Goal: Task Accomplishment & Management: Complete application form

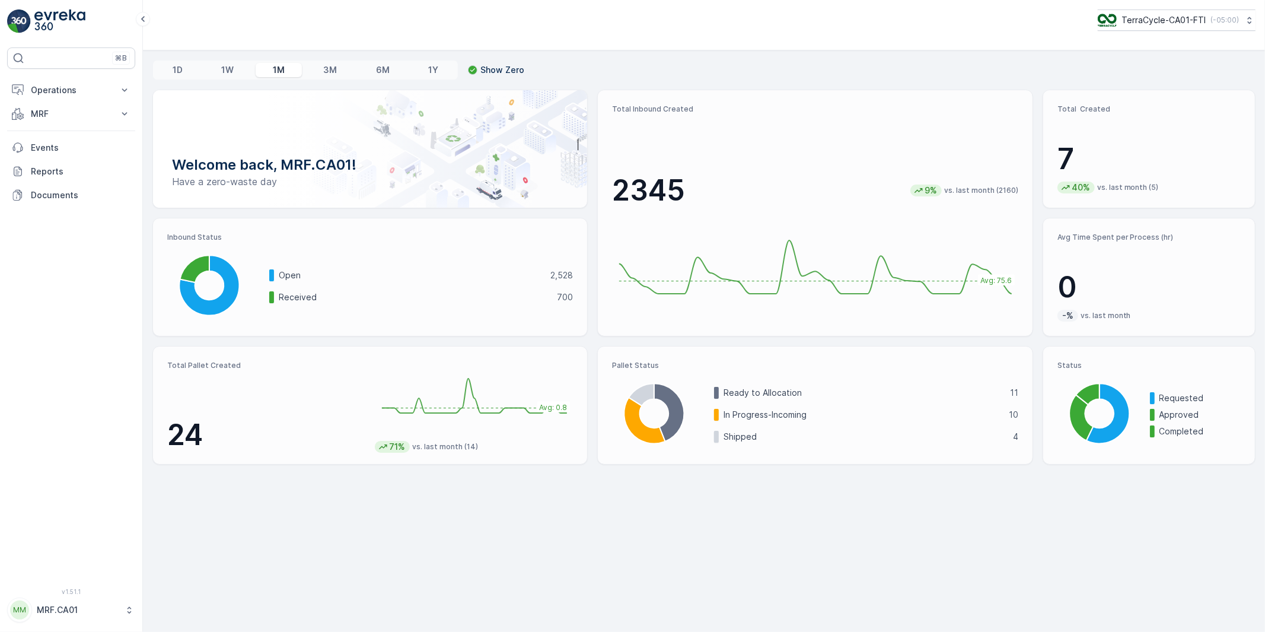
click at [65, 607] on p "MRF.CA01" at bounding box center [78, 610] width 82 height 12
click at [56, 578] on span "Log Out" at bounding box center [44, 582] width 32 height 12
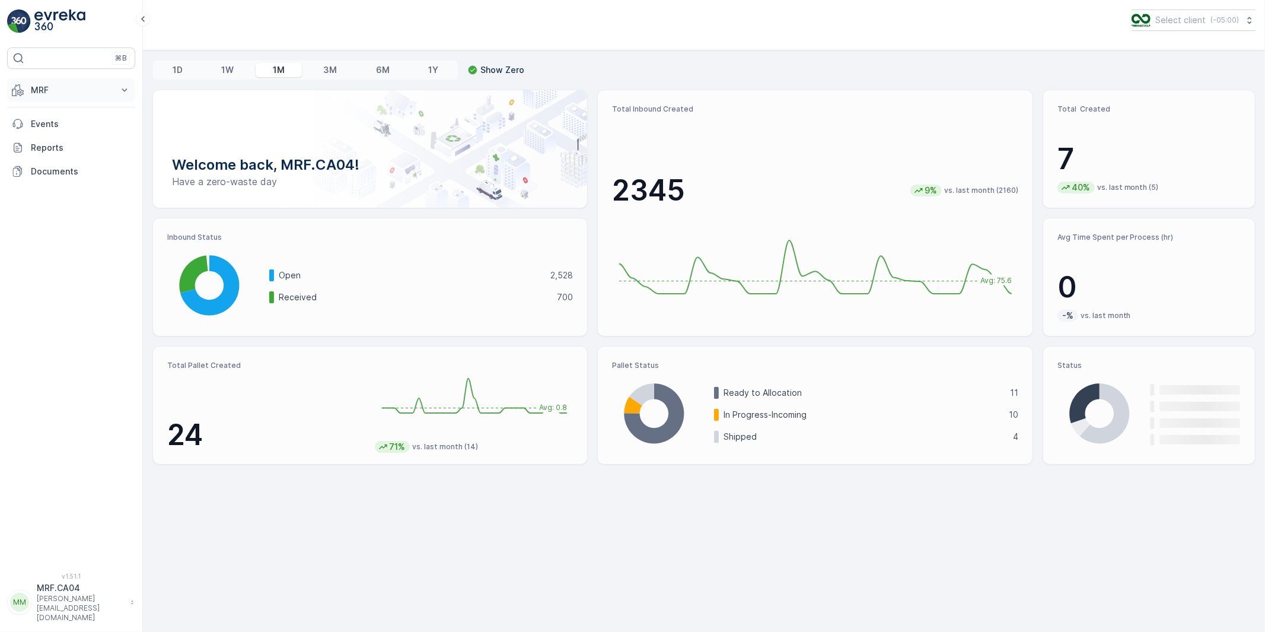
click at [49, 89] on p "MRF" at bounding box center [71, 90] width 81 height 12
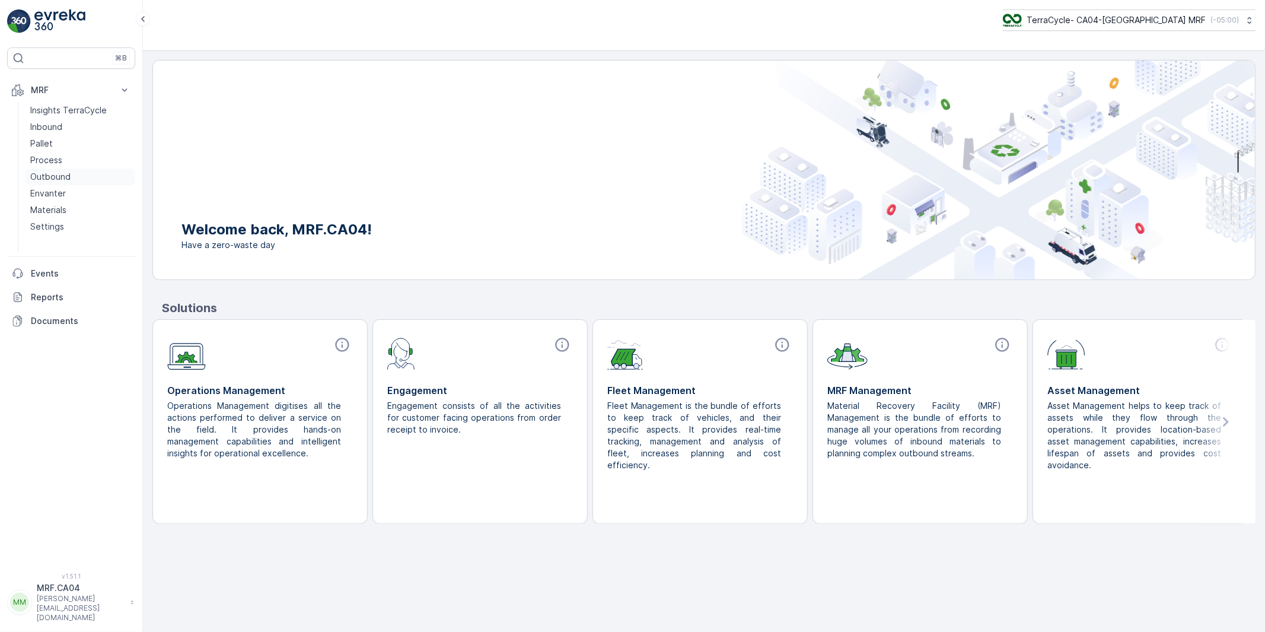
click at [48, 174] on p "Outbound" at bounding box center [50, 177] width 40 height 12
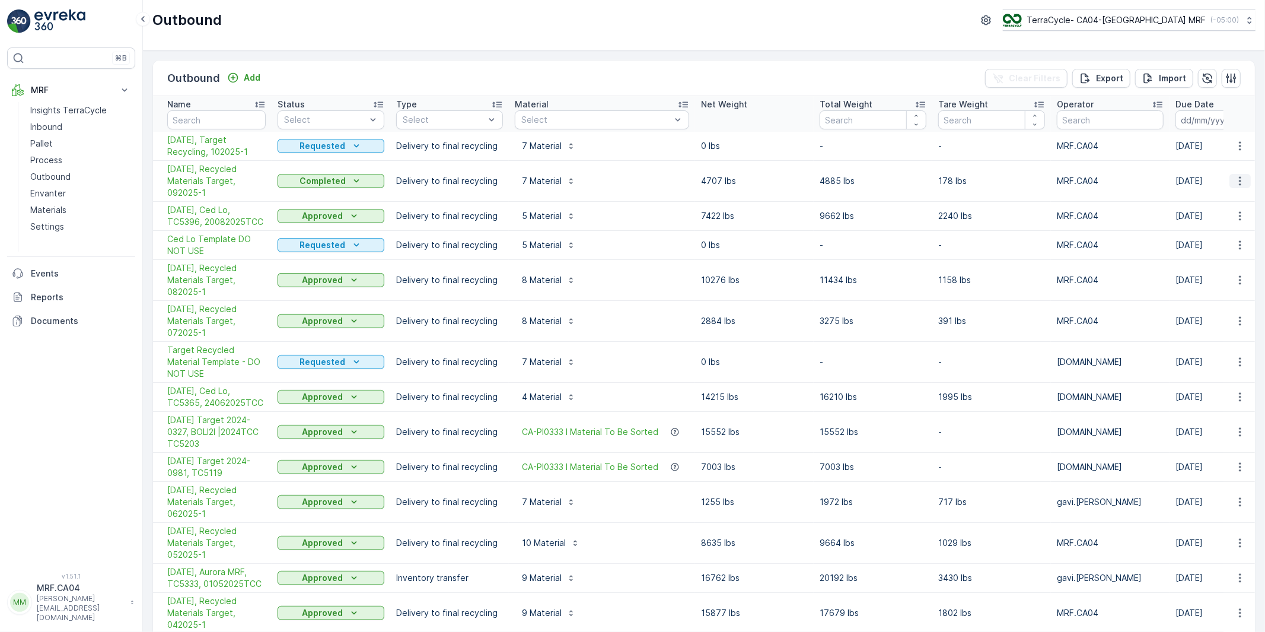
click at [1237, 181] on icon "button" at bounding box center [1240, 181] width 12 height 12
click at [1200, 217] on span "Edit Outbound" at bounding box center [1205, 215] width 58 height 12
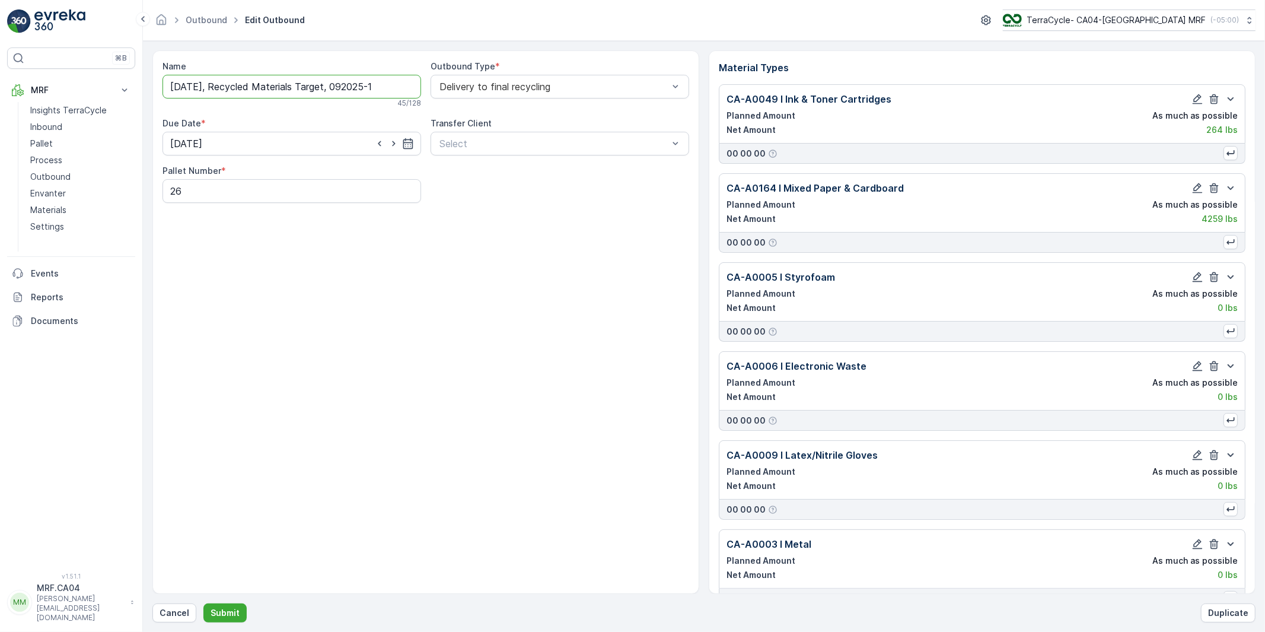
drag, startPoint x: 305, startPoint y: 87, endPoint x: 218, endPoint y: 90, distance: 87.2
click at [218, 90] on input "[DATE], Recycled Materials Target, 092025-1" at bounding box center [291, 87] width 259 height 24
click at [245, 87] on input "[DATE], Target, 092025-1" at bounding box center [291, 87] width 259 height 24
type input "[DATE], Target, 092025-1"
click at [219, 611] on p "Submit" at bounding box center [225, 613] width 29 height 12
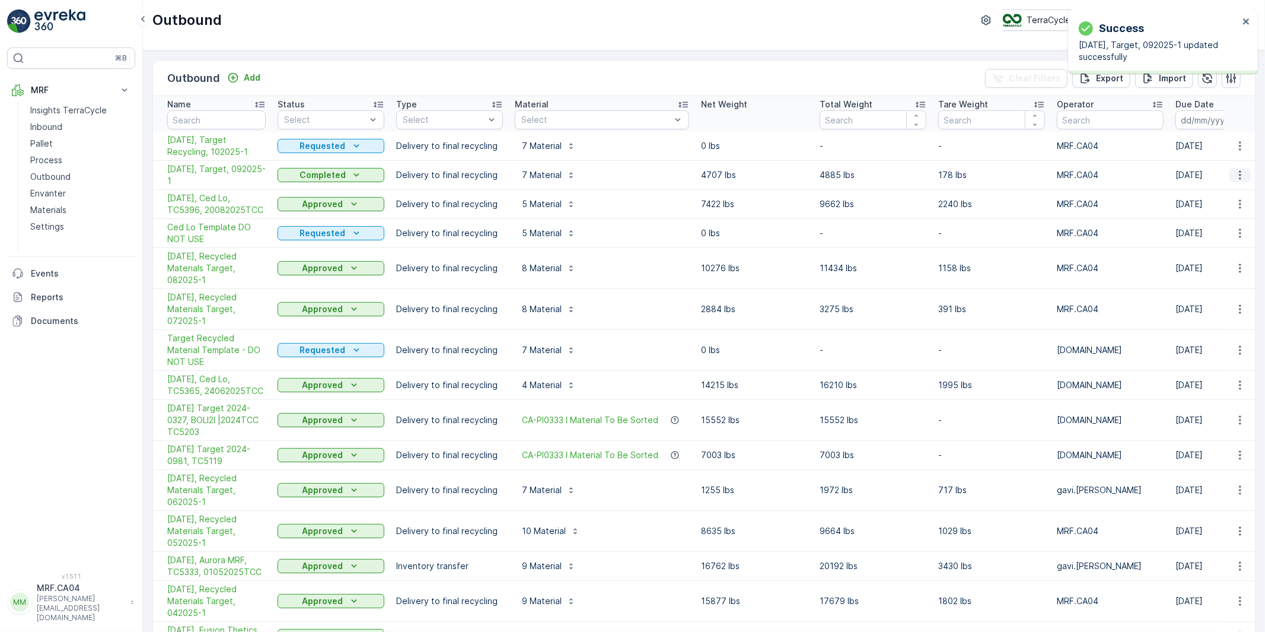
click at [1240, 174] on icon "button" at bounding box center [1240, 175] width 12 height 12
click at [1196, 209] on span "Edit Outbound" at bounding box center [1205, 209] width 58 height 12
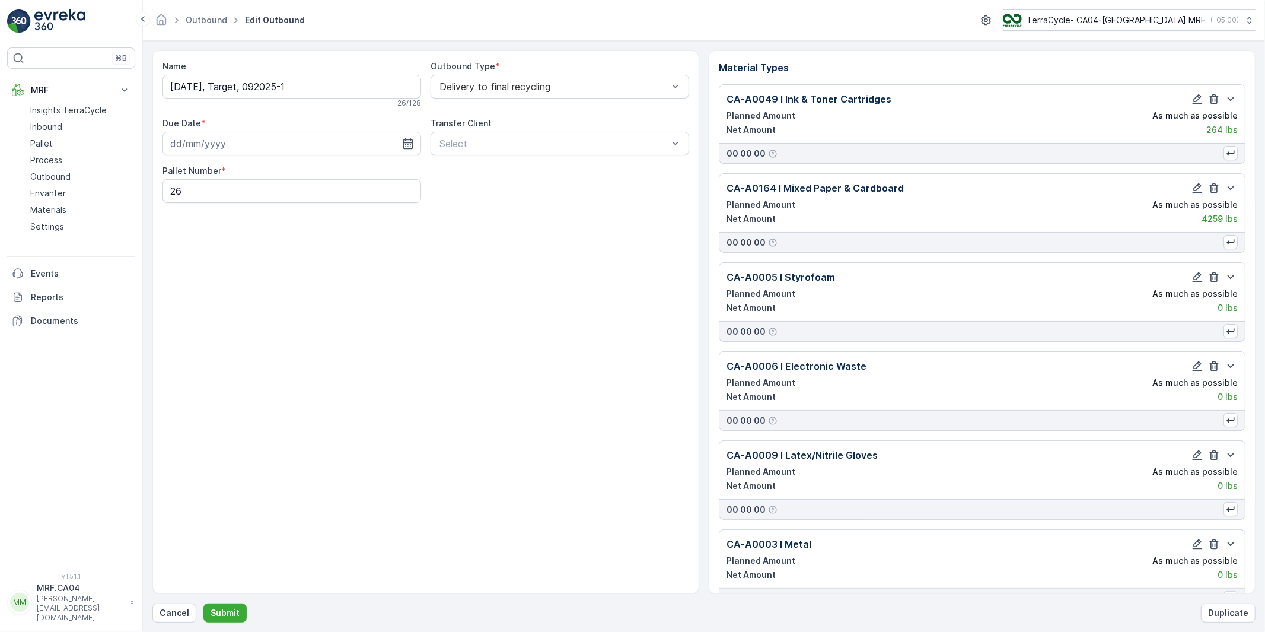
type input "[DATE]"
click at [245, 90] on input "[DATE], Target, 092025-1" at bounding box center [291, 87] width 259 height 24
type input "[DATE], Target Recycling, 092025-1"
click at [234, 612] on p "Submit" at bounding box center [225, 613] width 29 height 12
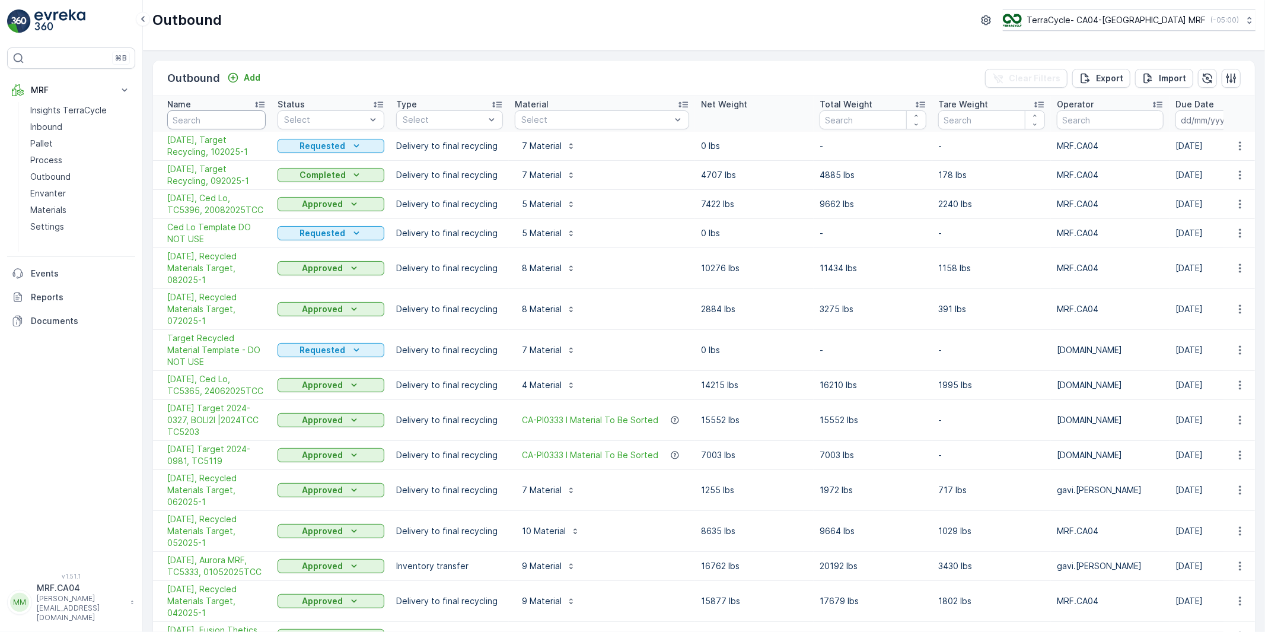
click at [203, 116] on input "text" at bounding box center [216, 119] width 98 height 19
type input "template"
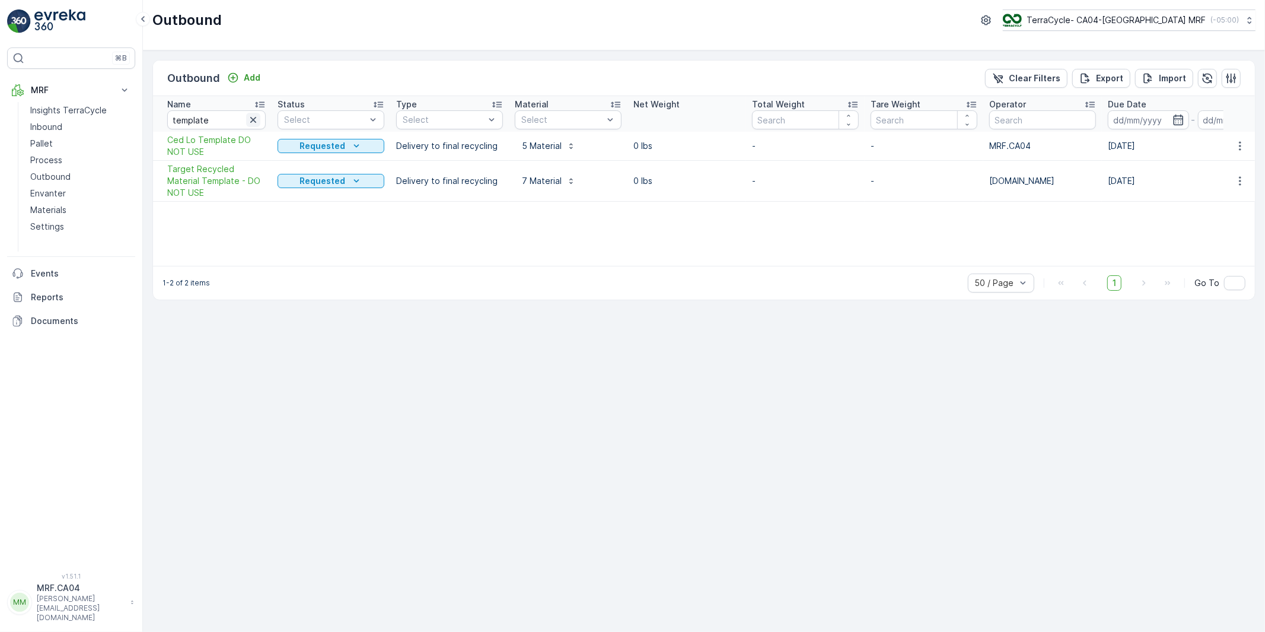
click at [254, 122] on icon "button" at bounding box center [253, 120] width 12 height 12
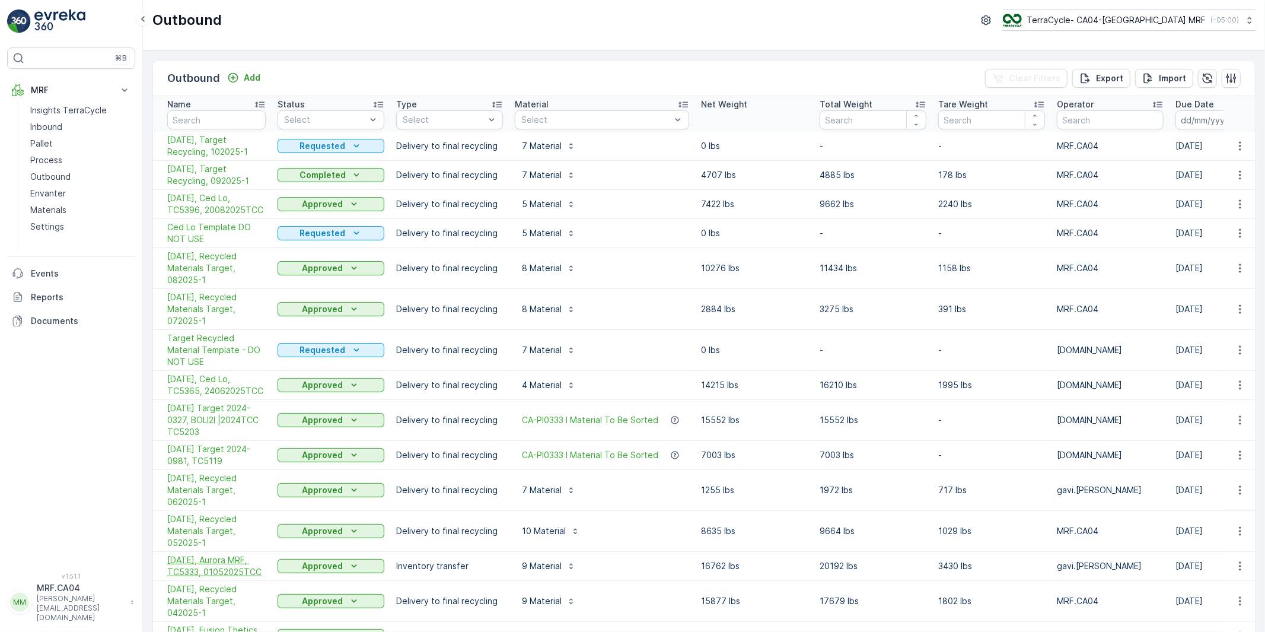
drag, startPoint x: 166, startPoint y: 547, endPoint x: 263, endPoint y: 562, distance: 97.8
click at [263, 562] on td "[DATE], Aurora MRF, TC5333, 01052025TCC" at bounding box center [212, 566] width 119 height 29
copy span "[DATE], Aurora MRF, TC5333, 01052025TCC"
click at [1235, 560] on icon "button" at bounding box center [1240, 566] width 12 height 12
click at [1194, 482] on span "Edit Outbound" at bounding box center [1205, 482] width 58 height 12
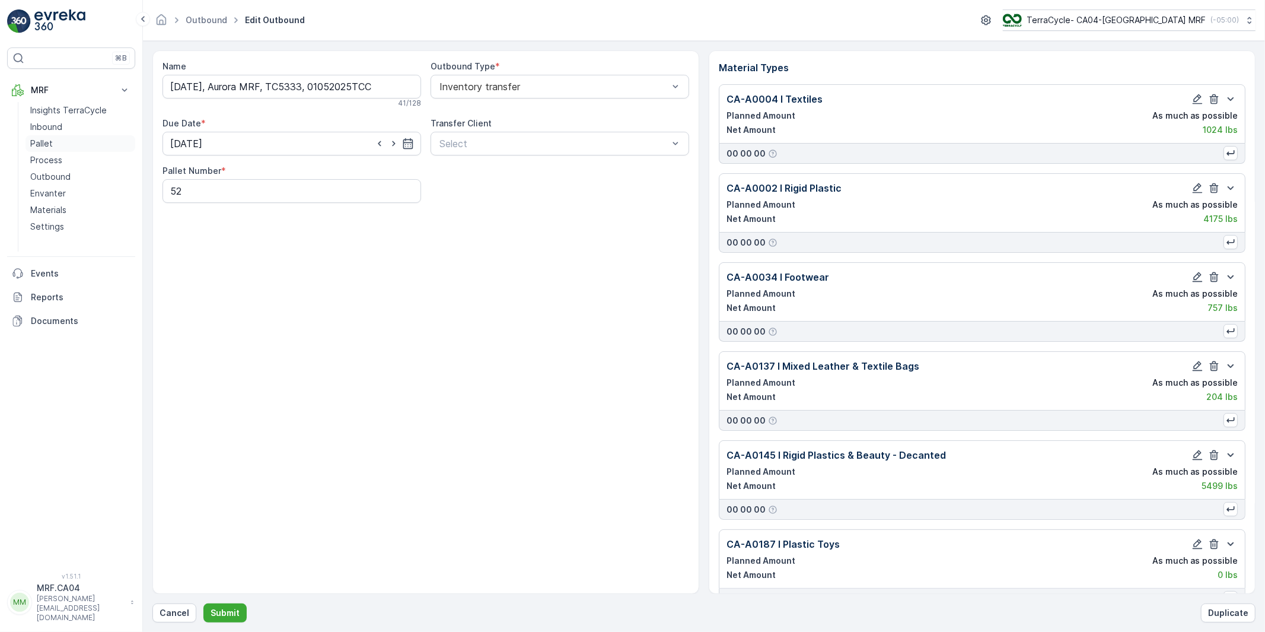
click at [40, 143] on p "Pallet" at bounding box center [41, 144] width 23 height 12
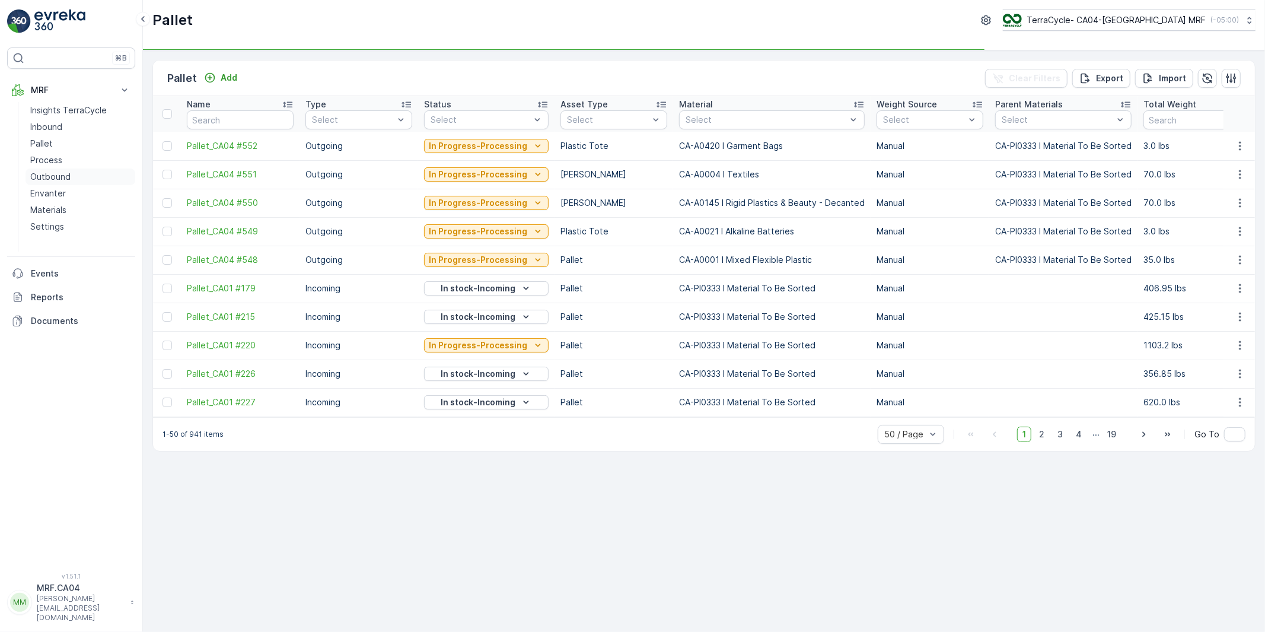
click at [51, 175] on p "Outbound" at bounding box center [50, 177] width 40 height 12
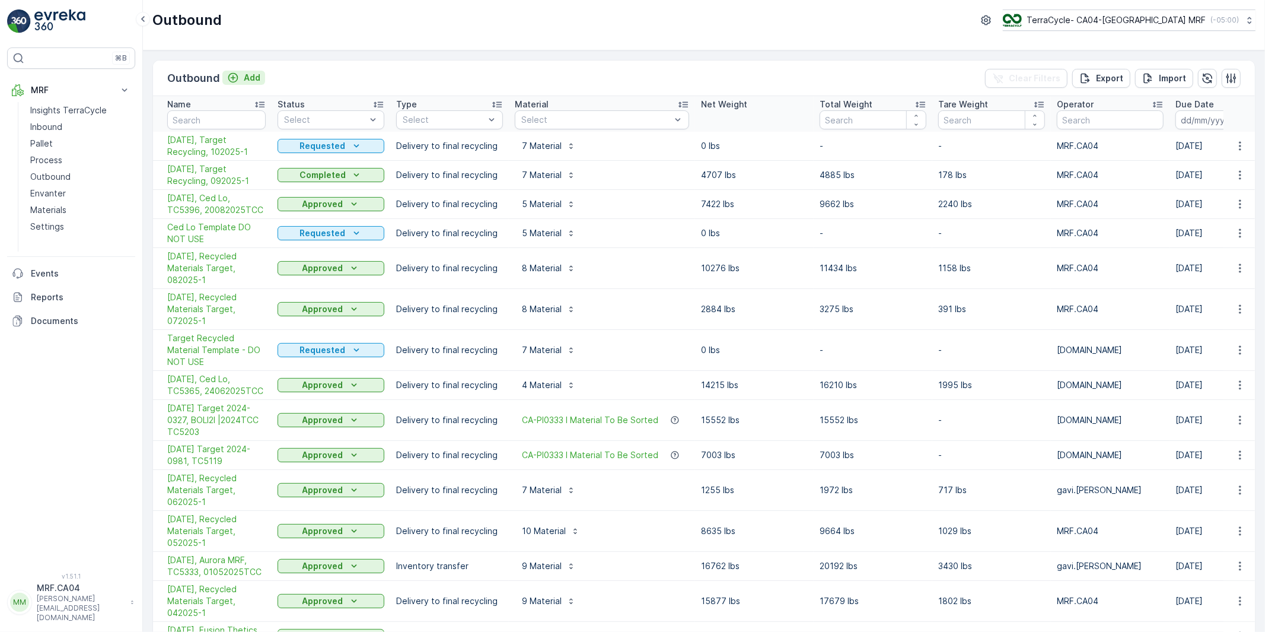
click at [244, 77] on p "Add" at bounding box center [252, 78] width 17 height 12
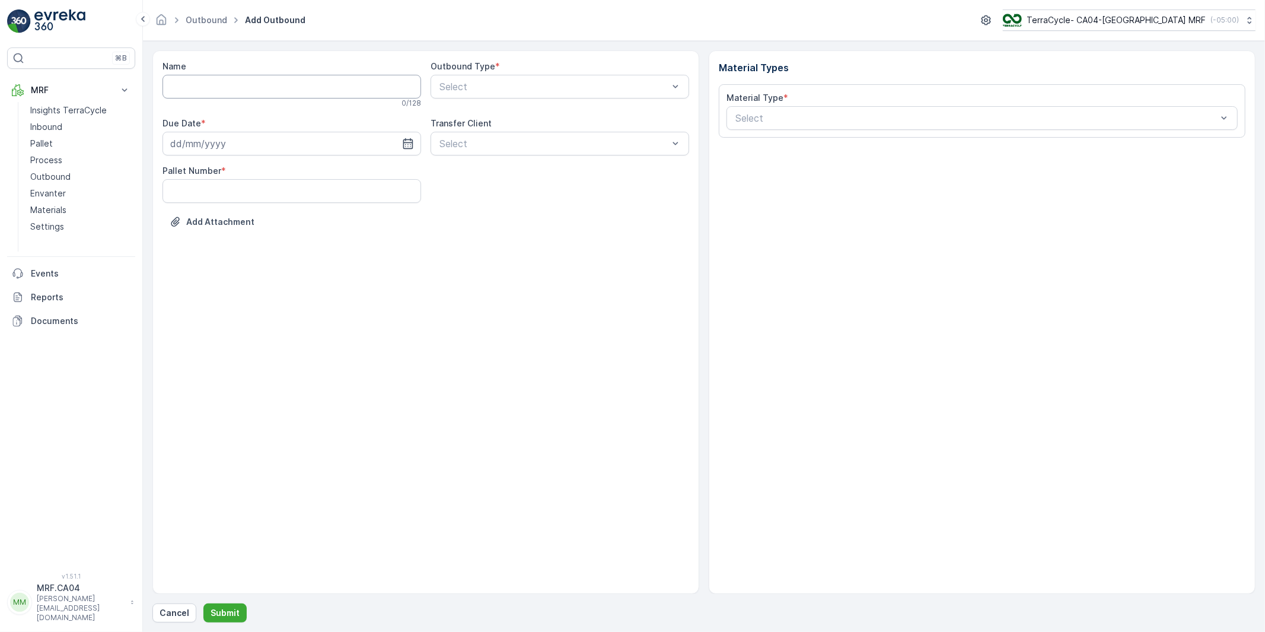
click at [246, 87] on input "Name" at bounding box center [291, 87] width 259 height 24
paste input "[DATE], Aurora MRF, TC5333, 01052025TCC"
drag, startPoint x: 273, startPoint y: 85, endPoint x: 308, endPoint y: 88, distance: 35.1
click at [308, 88] on input "[DATE], Aurora MRF, TC5333, 01052025TCC" at bounding box center [291, 87] width 259 height 24
paste input "SC0001CAN"
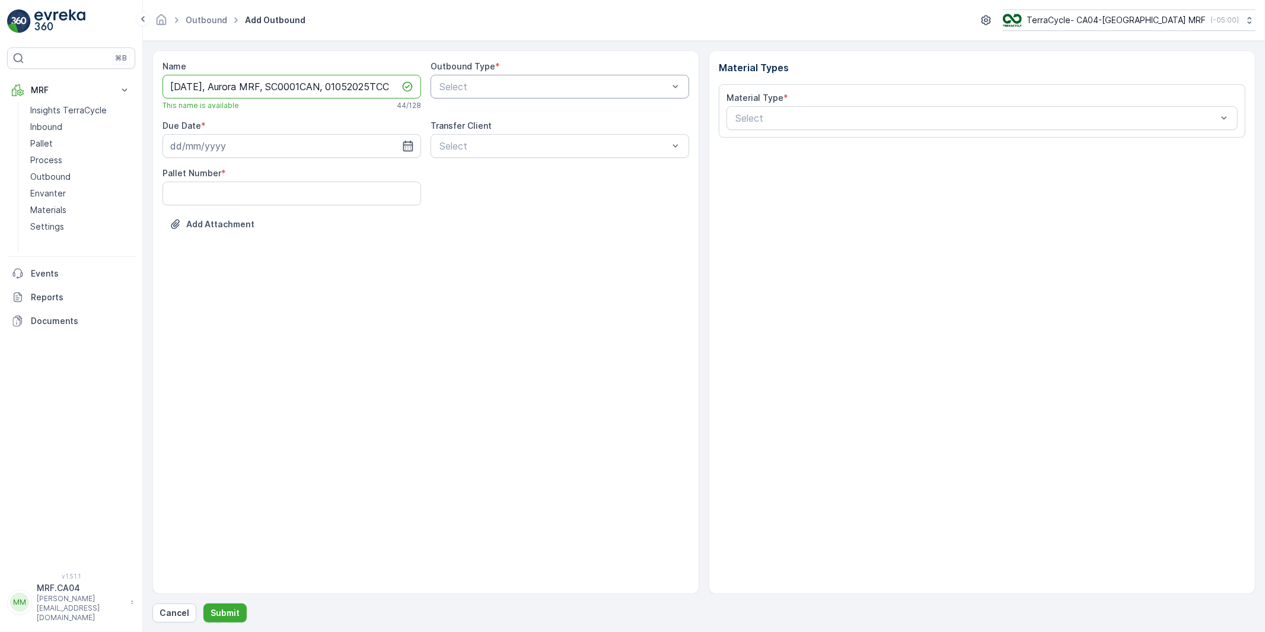
drag, startPoint x: 334, startPoint y: 88, endPoint x: 439, endPoint y: 87, distance: 105.0
click at [439, 87] on div "Name [DATE], [PERSON_NAME] MRF, SC0001CAN, 01052025TCC This name is available 4…" at bounding box center [425, 153] width 527 height 187
paste input "290920251"
type input "[DATE], Aurora MRF, SC0001CAN, 290920251TCC"
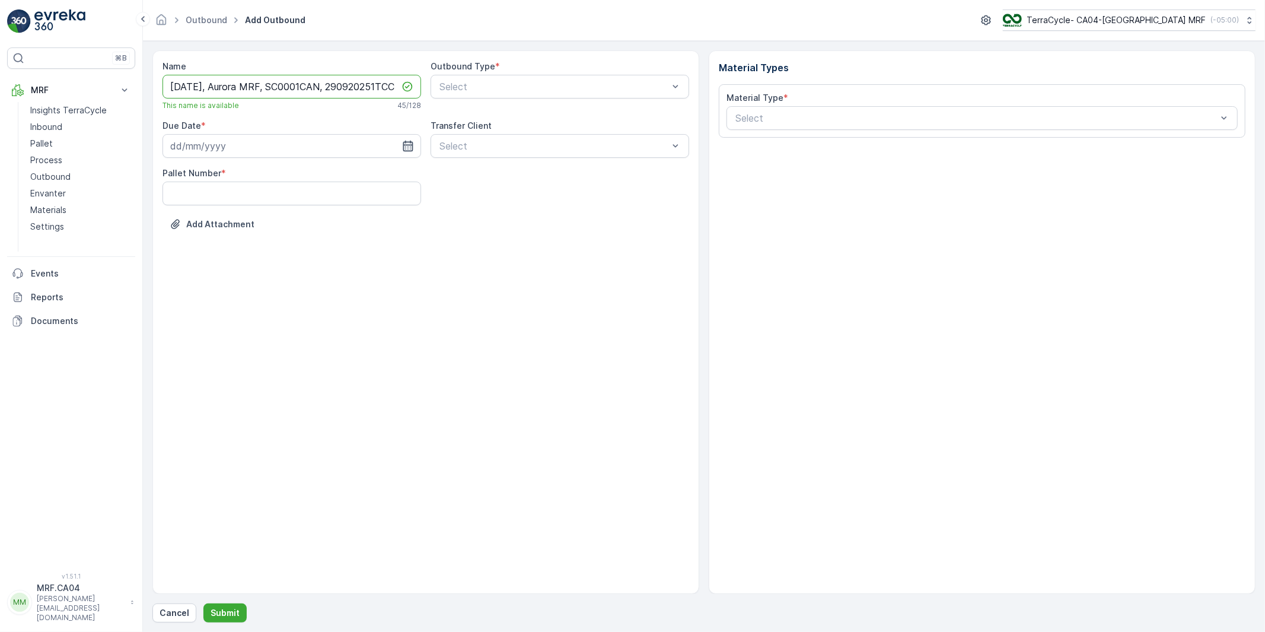
click at [406, 144] on icon "button" at bounding box center [408, 146] width 12 height 12
click at [282, 173] on p "[DATE]" at bounding box center [289, 175] width 28 height 12
click at [269, 220] on div "2" at bounding box center [268, 221] width 19 height 19
type input "[DATE]"
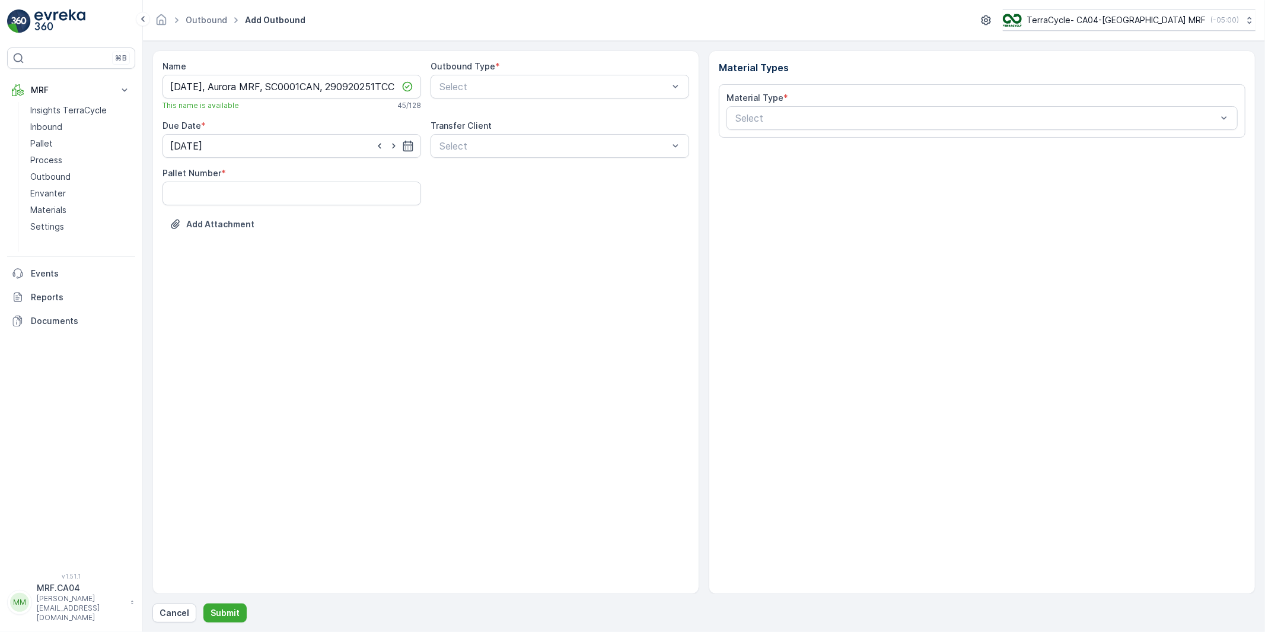
click at [357, 234] on div "Add Attachment" at bounding box center [425, 231] width 527 height 33
click at [357, 197] on Number "Pallet Number" at bounding box center [291, 193] width 259 height 24
type Number "48"
click at [469, 248] on div "Name [DATE], Aurora MRF, SC0001CAN, 290920251TCC This name is available 45 / 12…" at bounding box center [425, 321] width 547 height 543
click at [495, 97] on div "Select" at bounding box center [560, 87] width 259 height 24
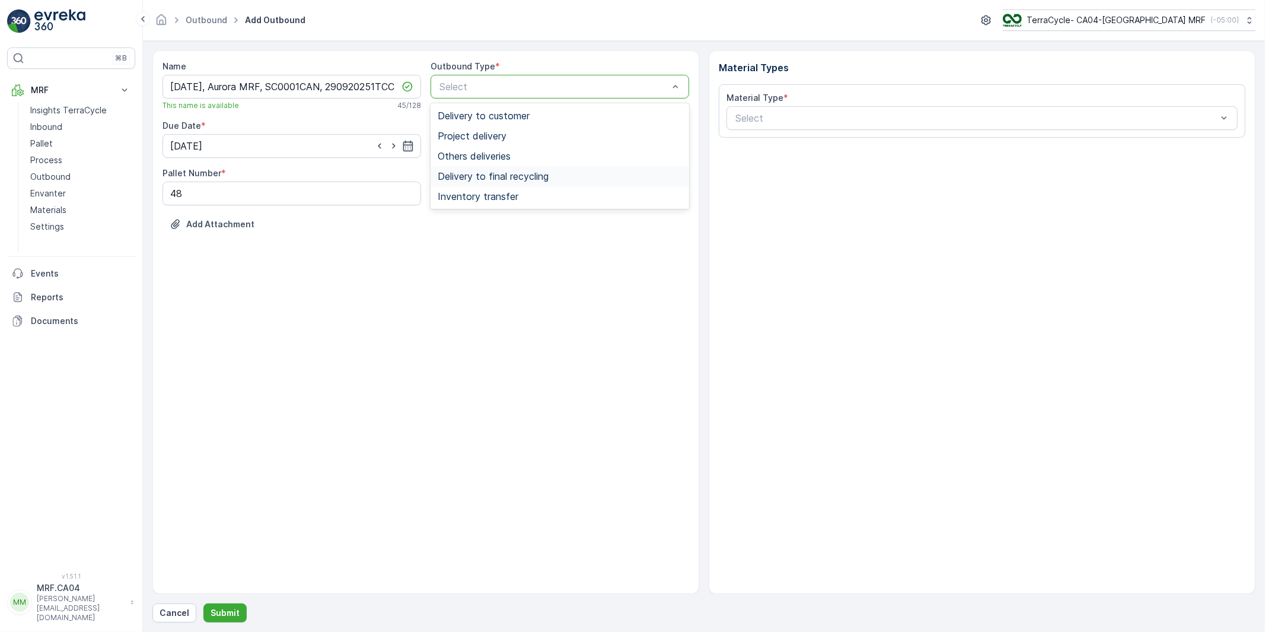
click at [487, 171] on span "Delivery to final recycling" at bounding box center [493, 176] width 111 height 11
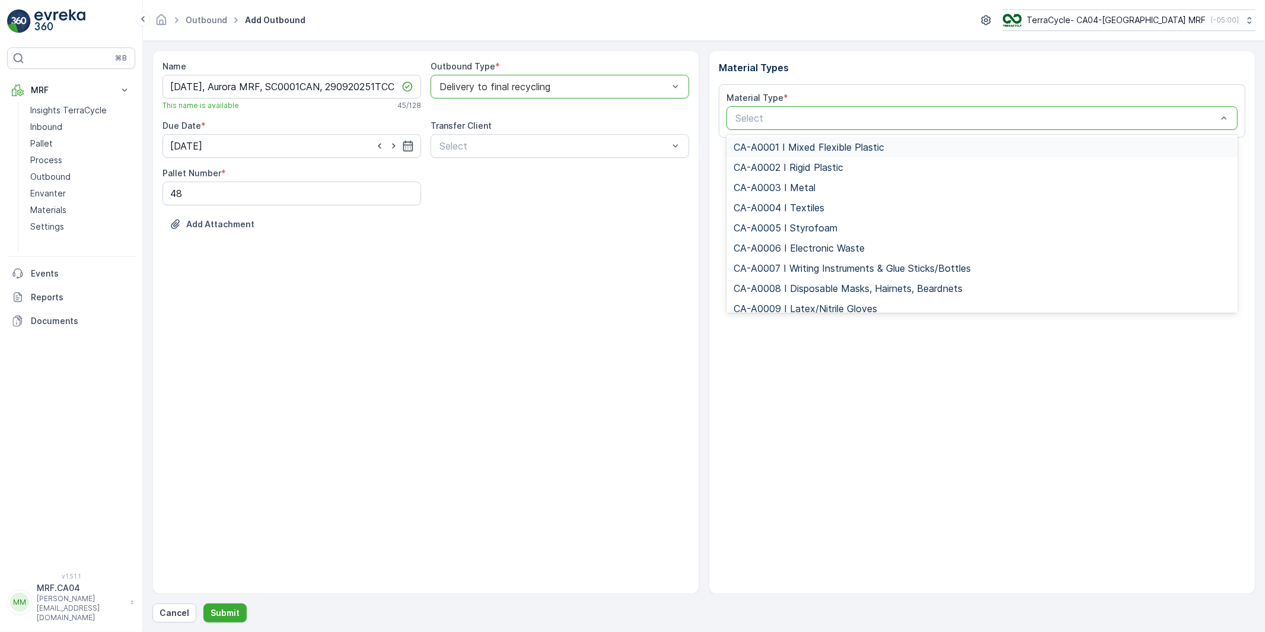
click at [810, 117] on div at bounding box center [976, 118] width 484 height 11
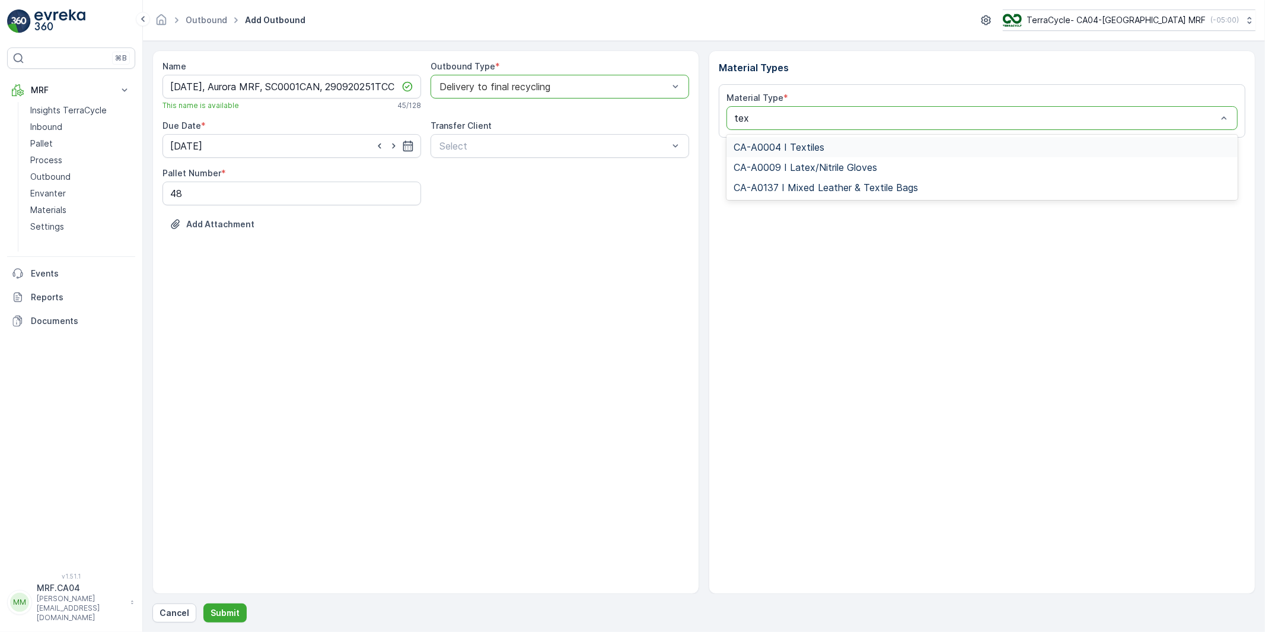
type input "text"
click at [779, 146] on span "CA-A0004 I Textiles" at bounding box center [779, 147] width 91 height 11
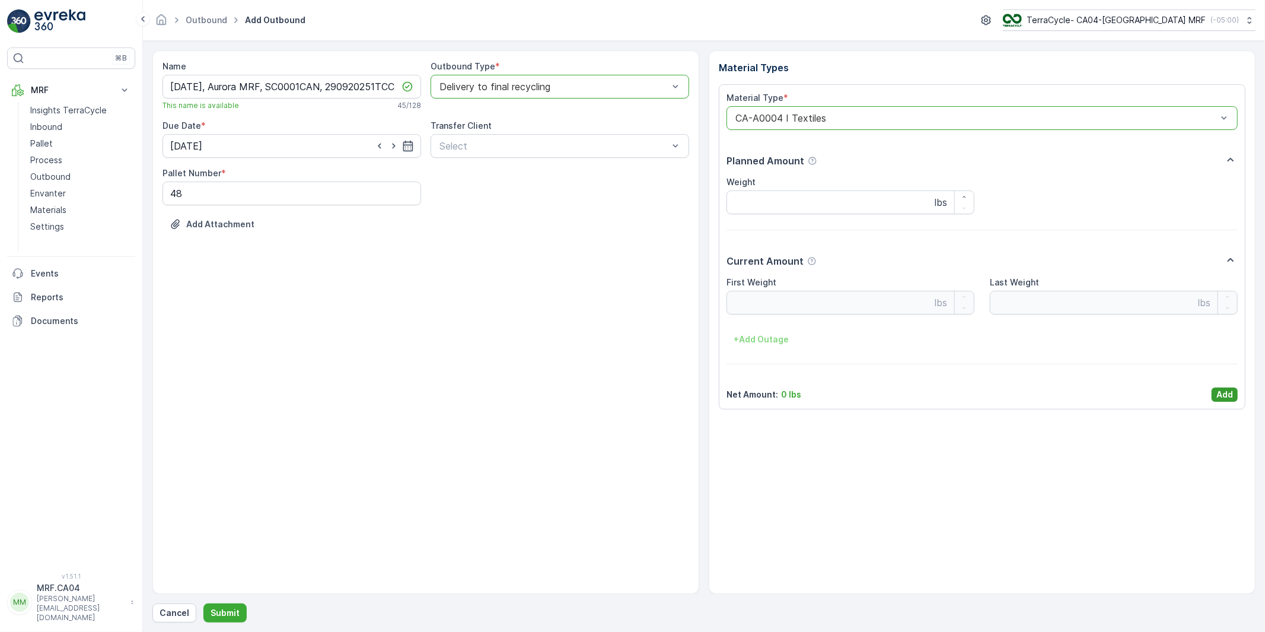
click at [1217, 398] on p "Add" at bounding box center [1224, 394] width 17 height 12
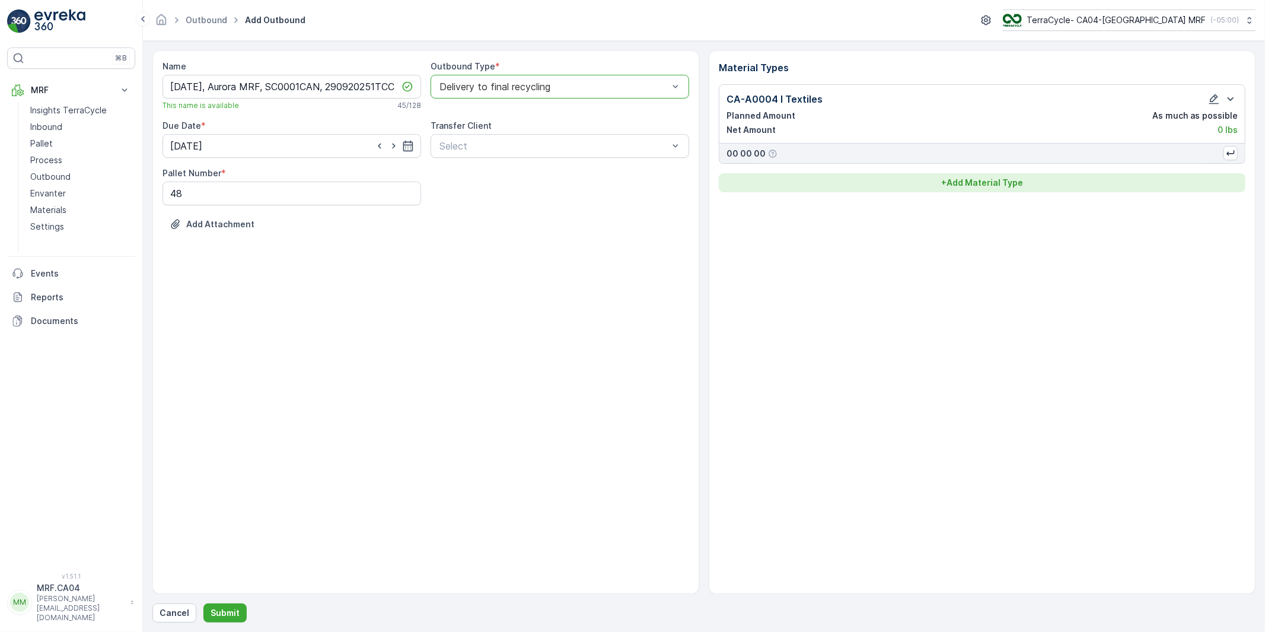
click at [967, 182] on p "+ Add Material Type" at bounding box center [982, 183] width 82 height 12
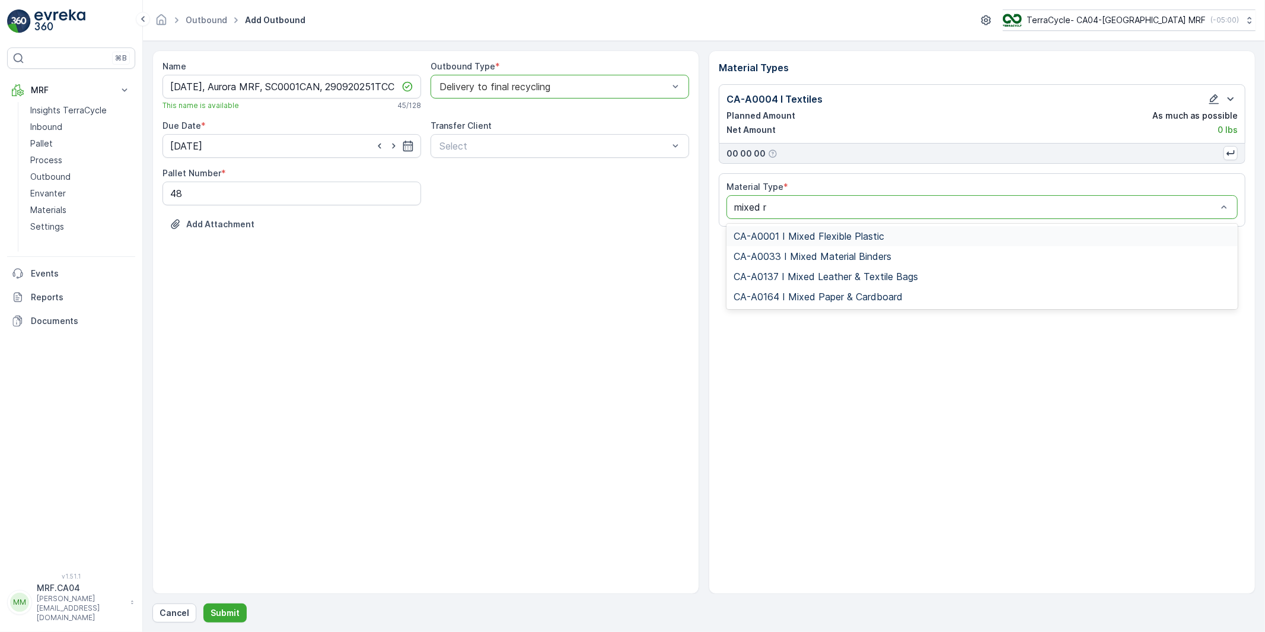
type input "mixed ma"
click at [775, 234] on span "CA-A0033 I Mixed Material Binders" at bounding box center [813, 236] width 158 height 11
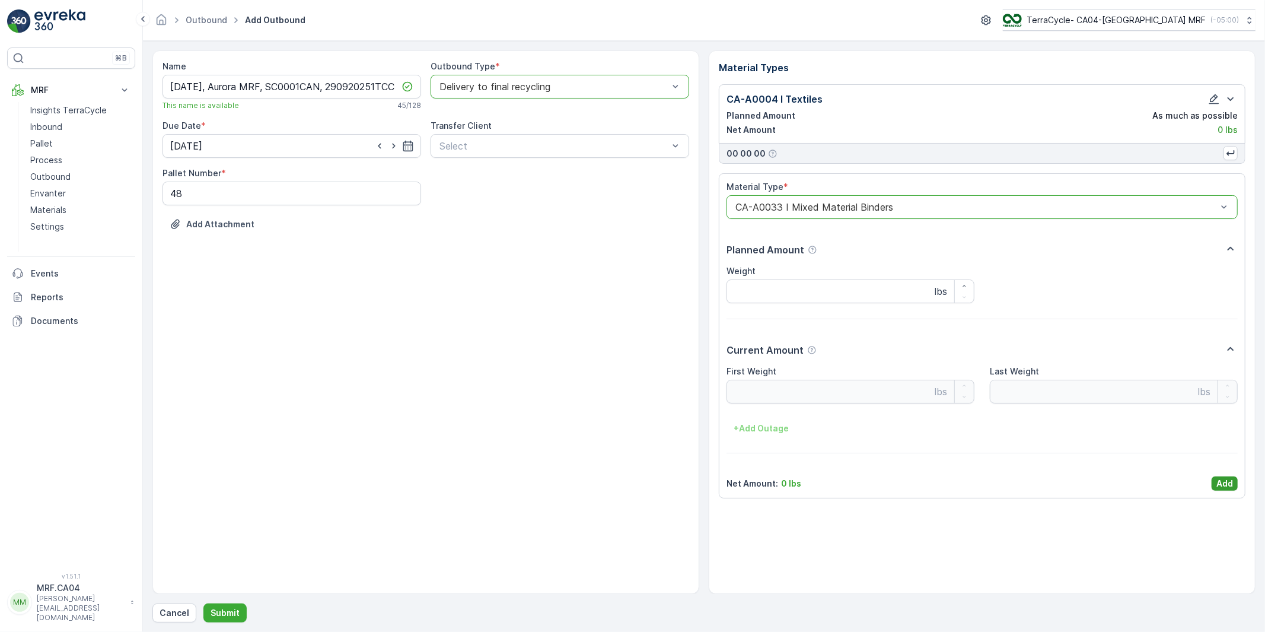
click at [1223, 480] on p "Add" at bounding box center [1224, 483] width 17 height 12
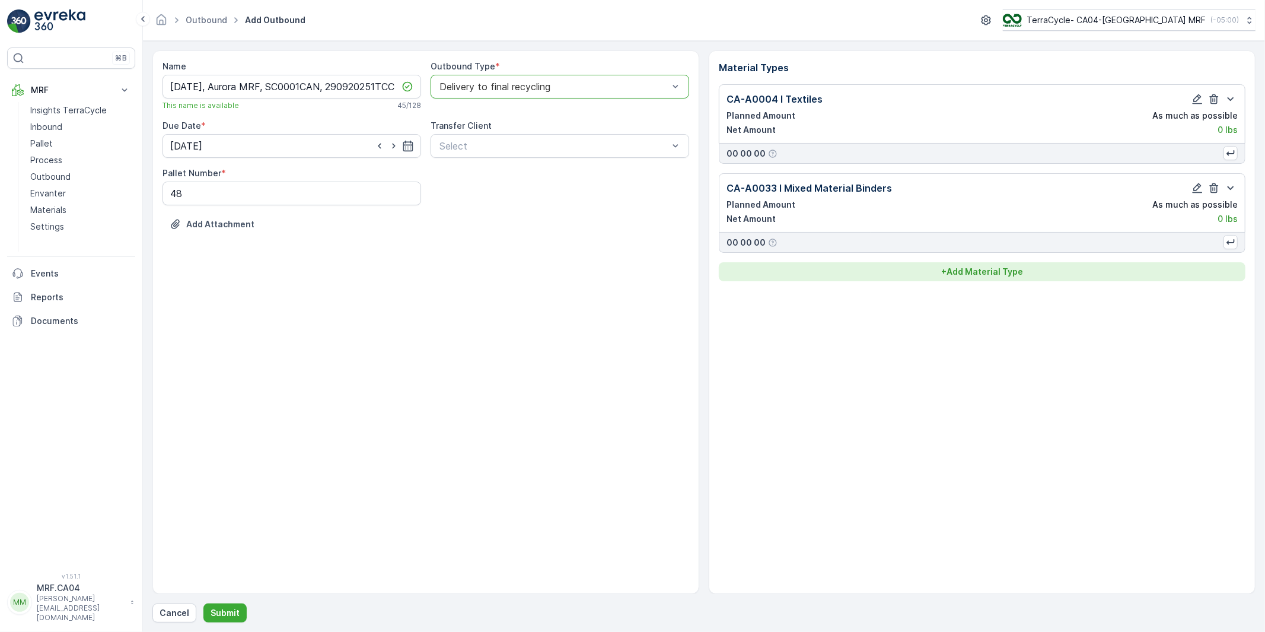
click at [957, 274] on p "+ Add Material Type" at bounding box center [982, 272] width 82 height 12
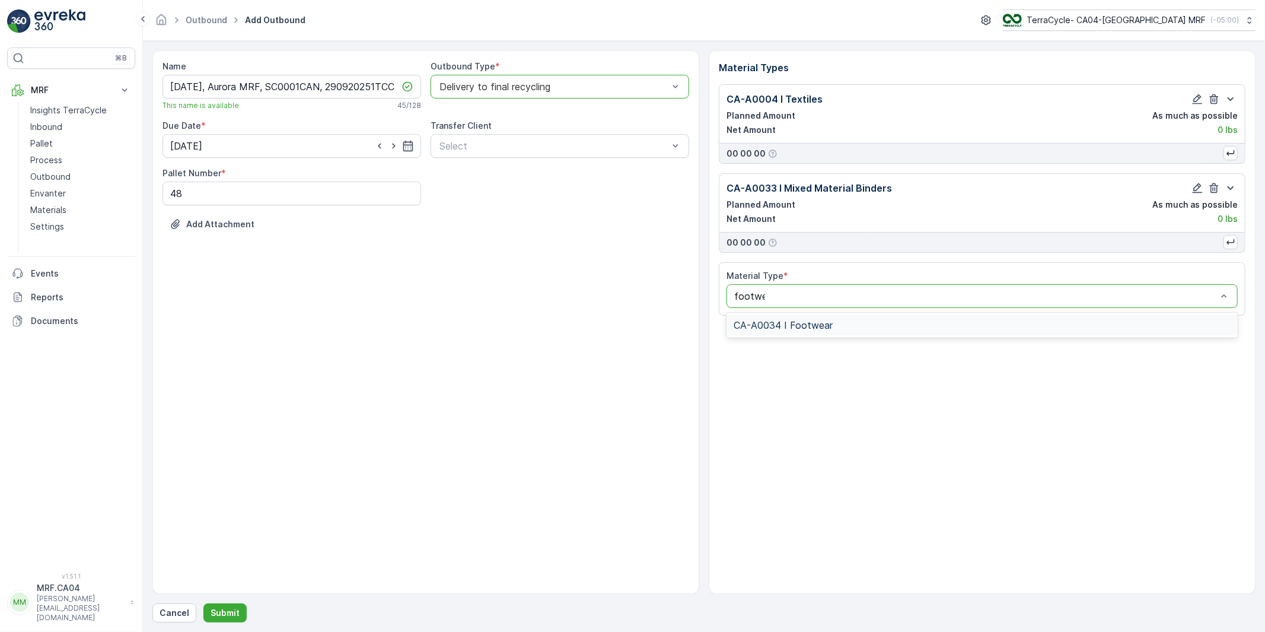
type input "footwear"
click at [786, 324] on span "CA-A0034 I Footwear" at bounding box center [783, 325] width 99 height 11
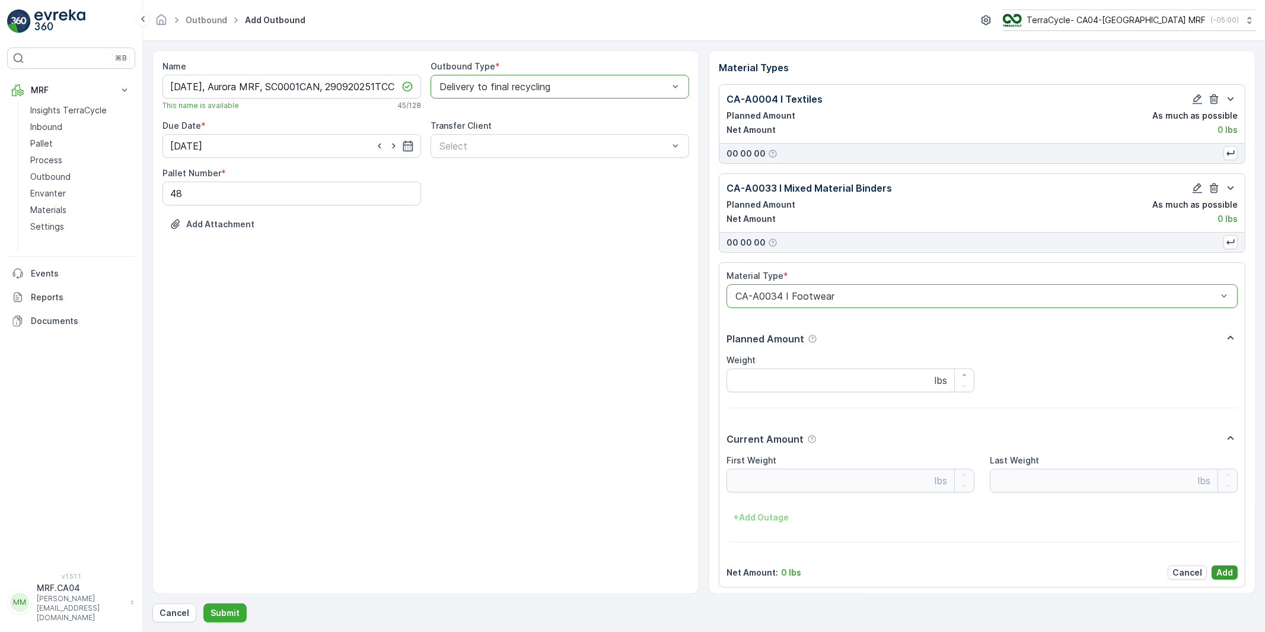
click at [1216, 573] on p "Add" at bounding box center [1224, 572] width 17 height 12
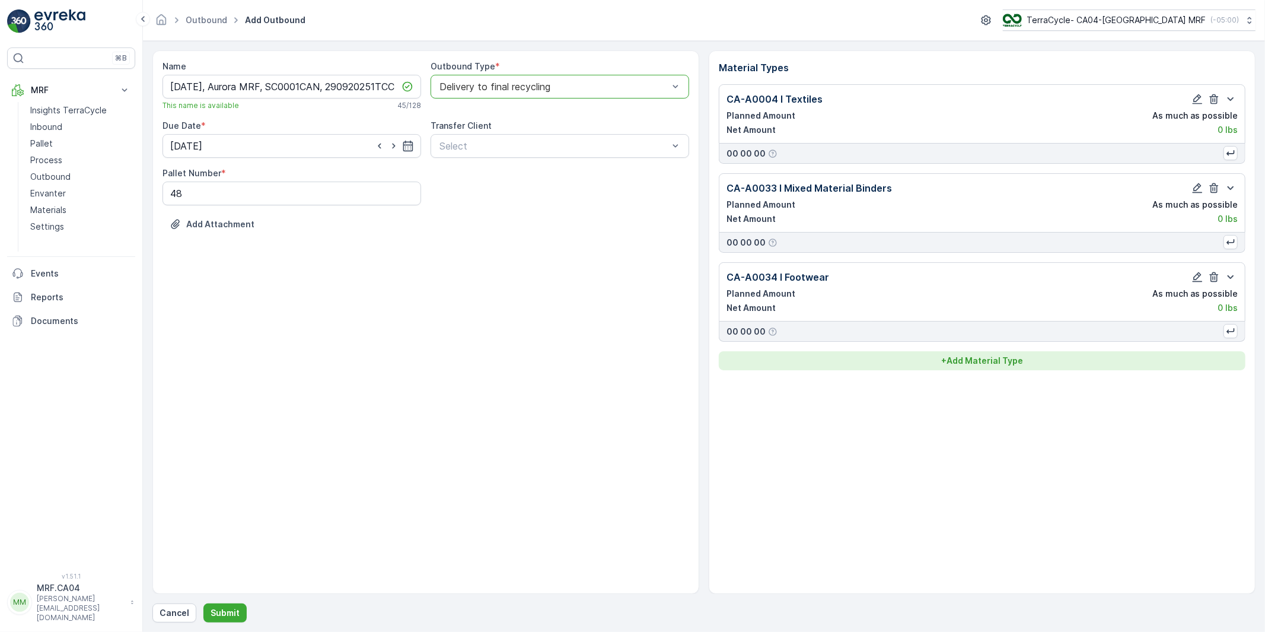
click at [958, 367] on p "+ Add Material Type" at bounding box center [982, 361] width 82 height 12
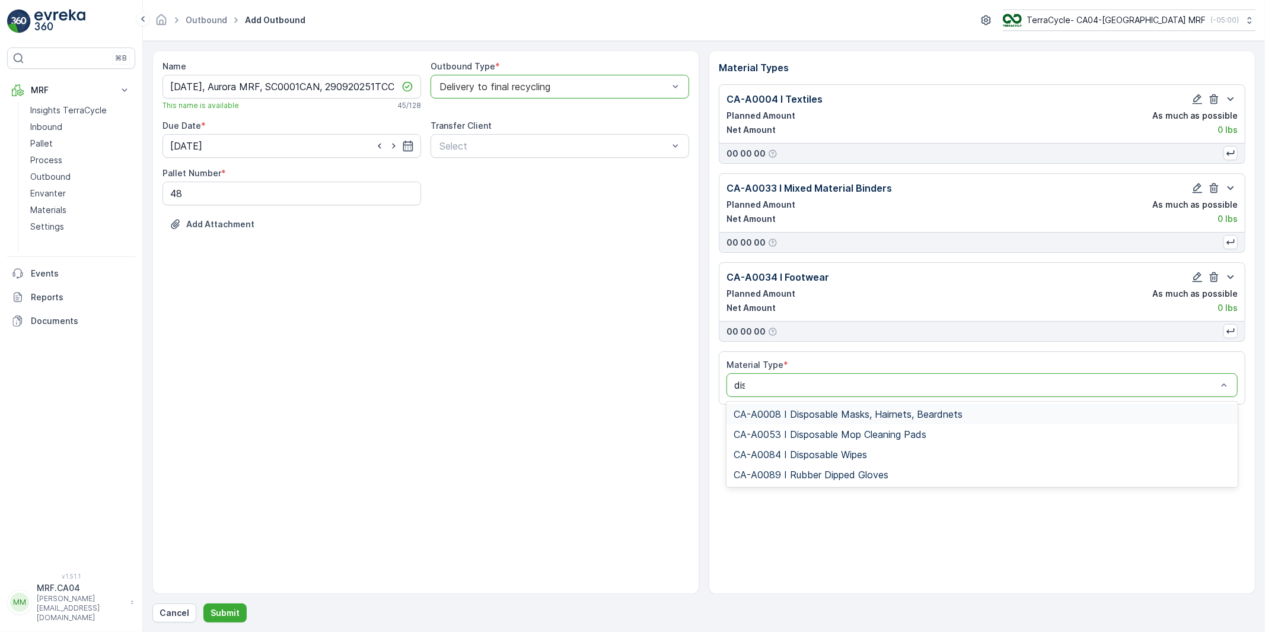
type input "disp"
click at [820, 432] on span "CA-A0053 I Disposable Mop Cleaning Pads" at bounding box center [830, 434] width 193 height 11
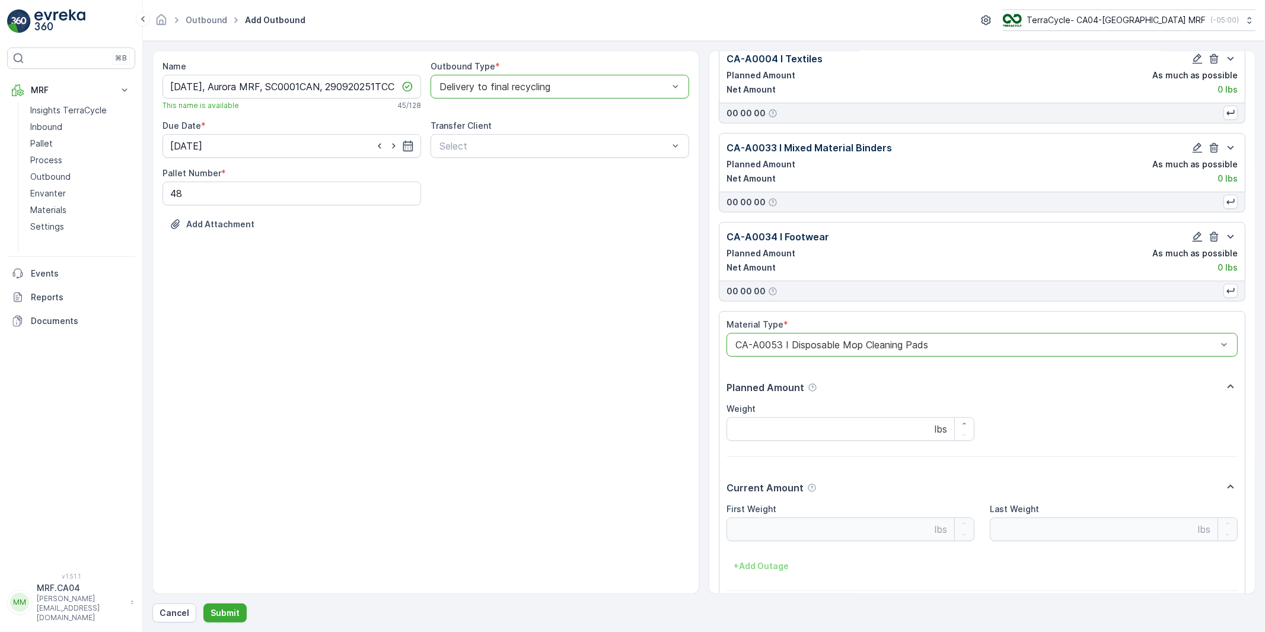
scroll to position [94, 0]
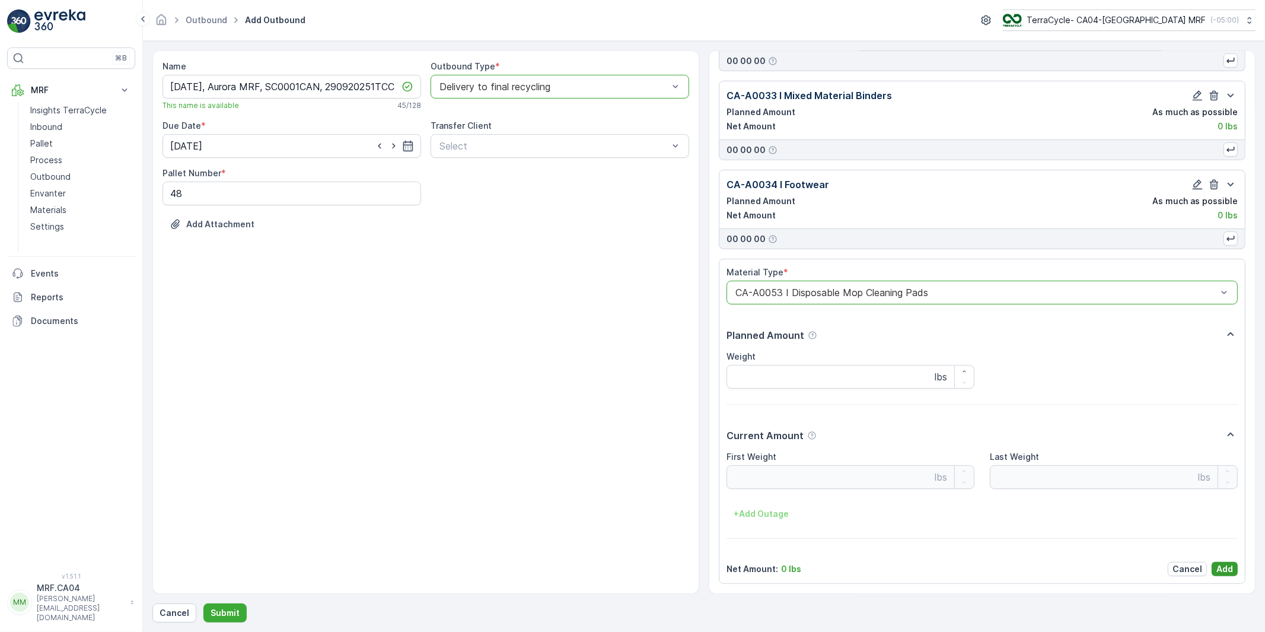
click at [1222, 567] on p "Add" at bounding box center [1224, 569] width 17 height 12
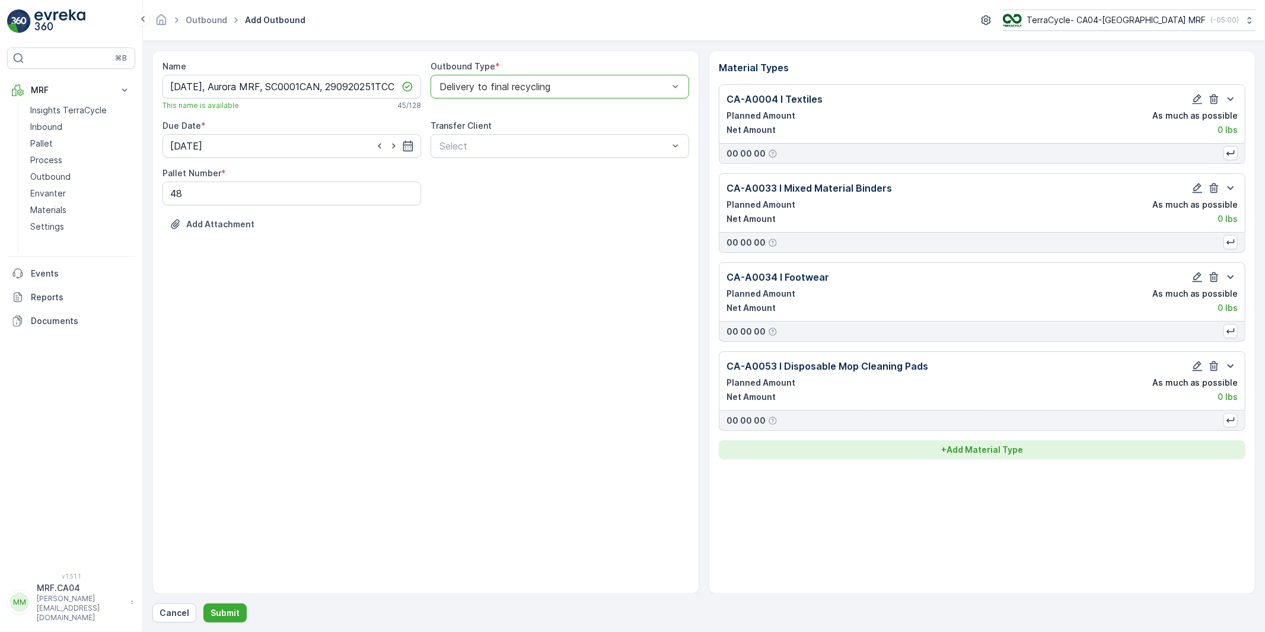
click at [977, 455] on p "+ Add Material Type" at bounding box center [982, 450] width 82 height 12
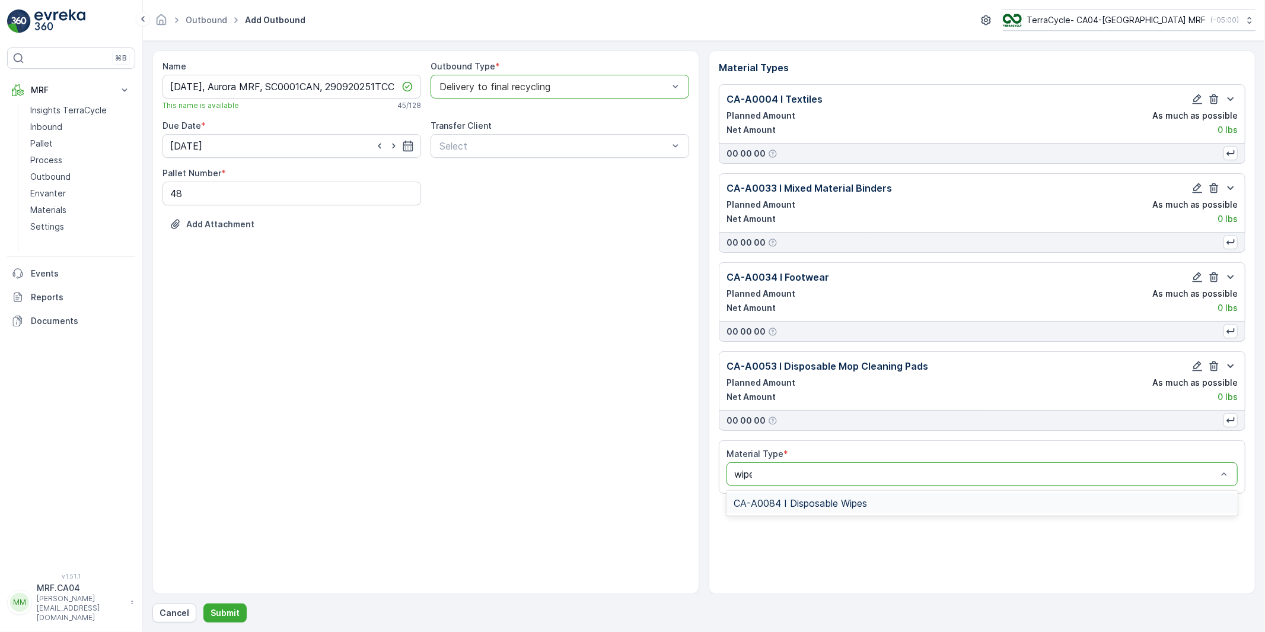
type input "wipes"
click at [790, 508] on span "CA-A0084 I Disposable Wipes" at bounding box center [800, 503] width 133 height 11
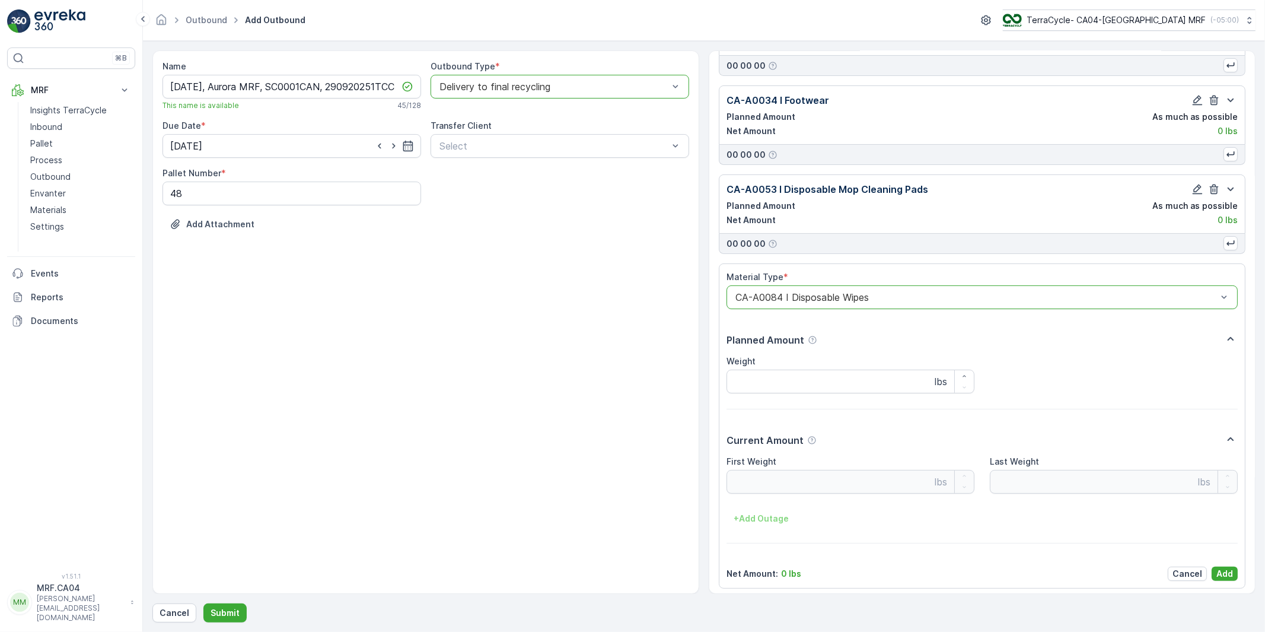
scroll to position [184, 0]
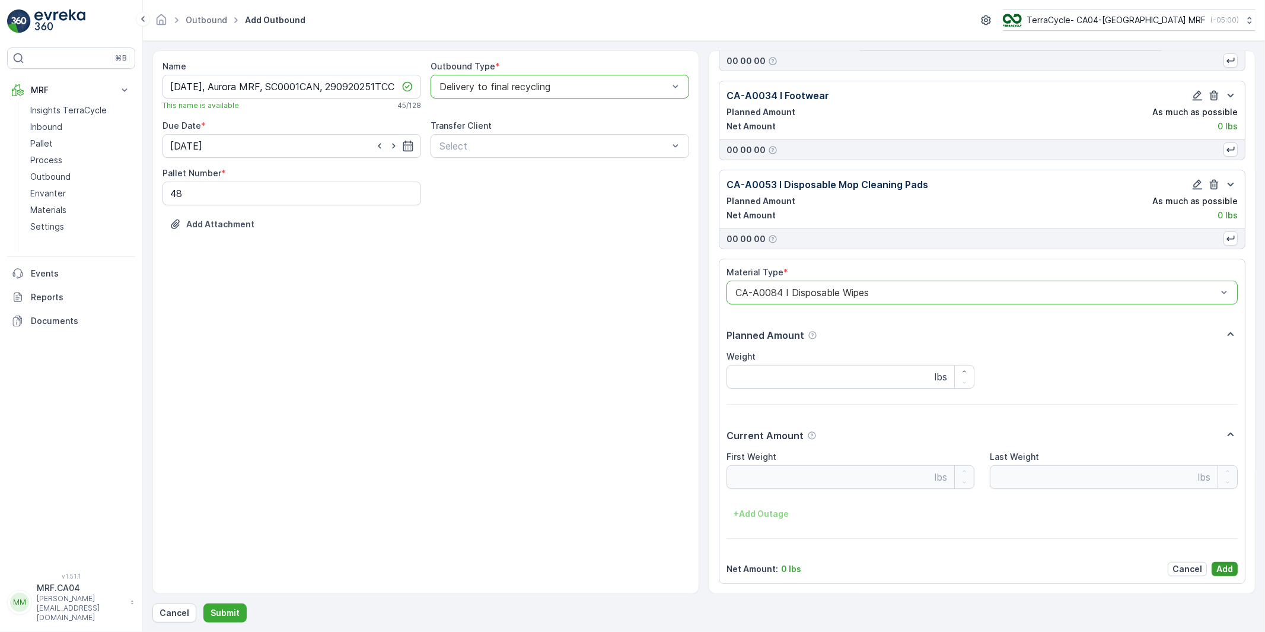
click at [1219, 571] on p "Add" at bounding box center [1224, 569] width 17 height 12
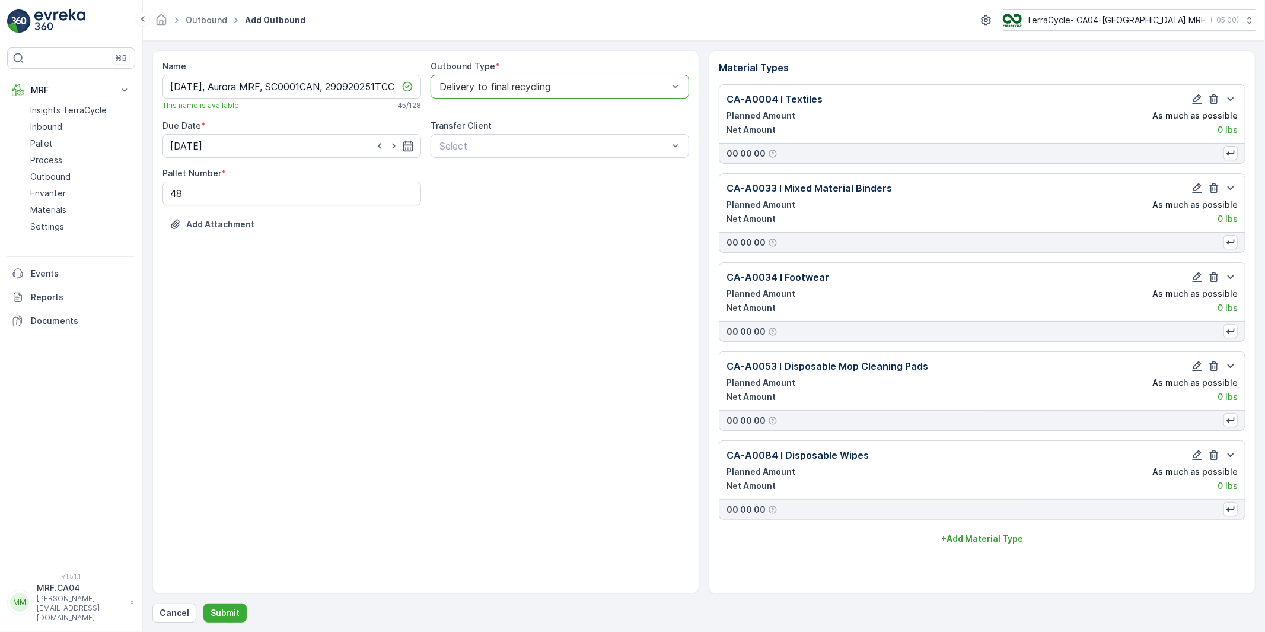
scroll to position [0, 0]
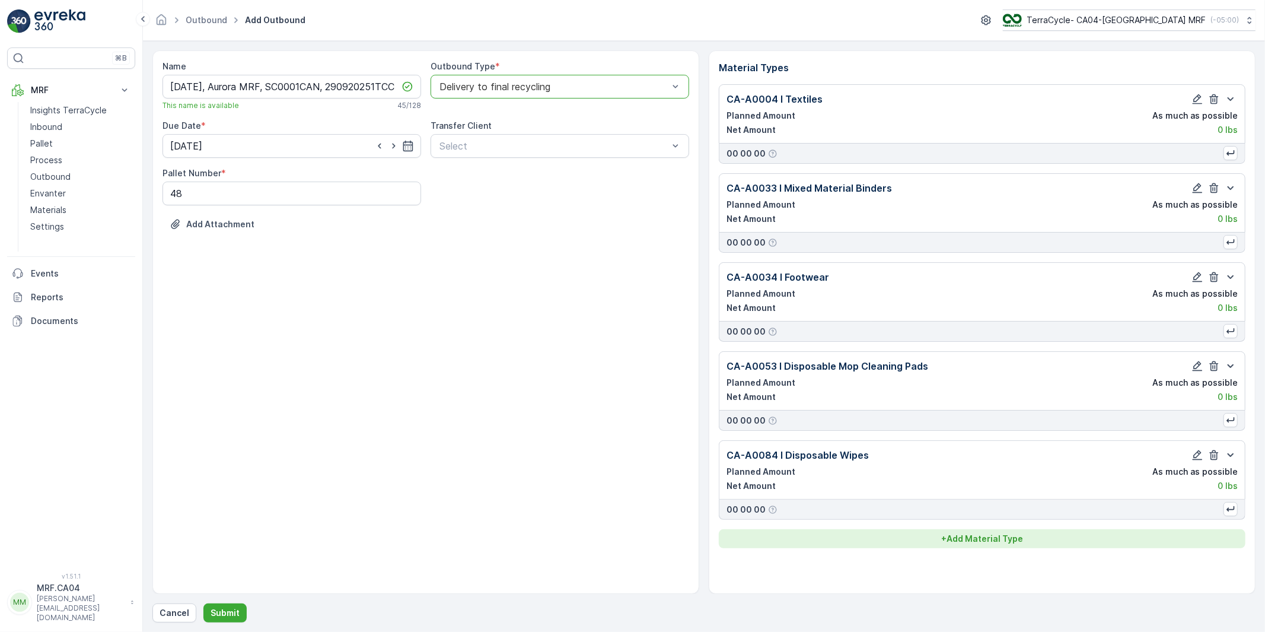
click at [993, 542] on p "+ Add Material Type" at bounding box center [982, 539] width 82 height 12
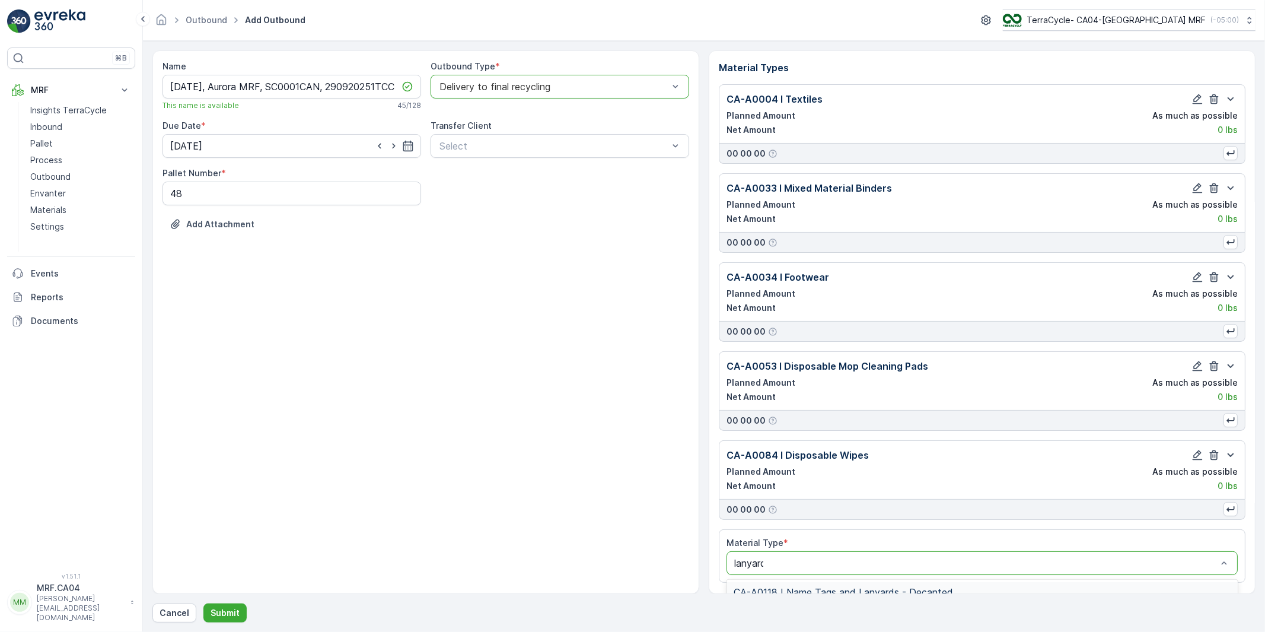
type input "lanyards"
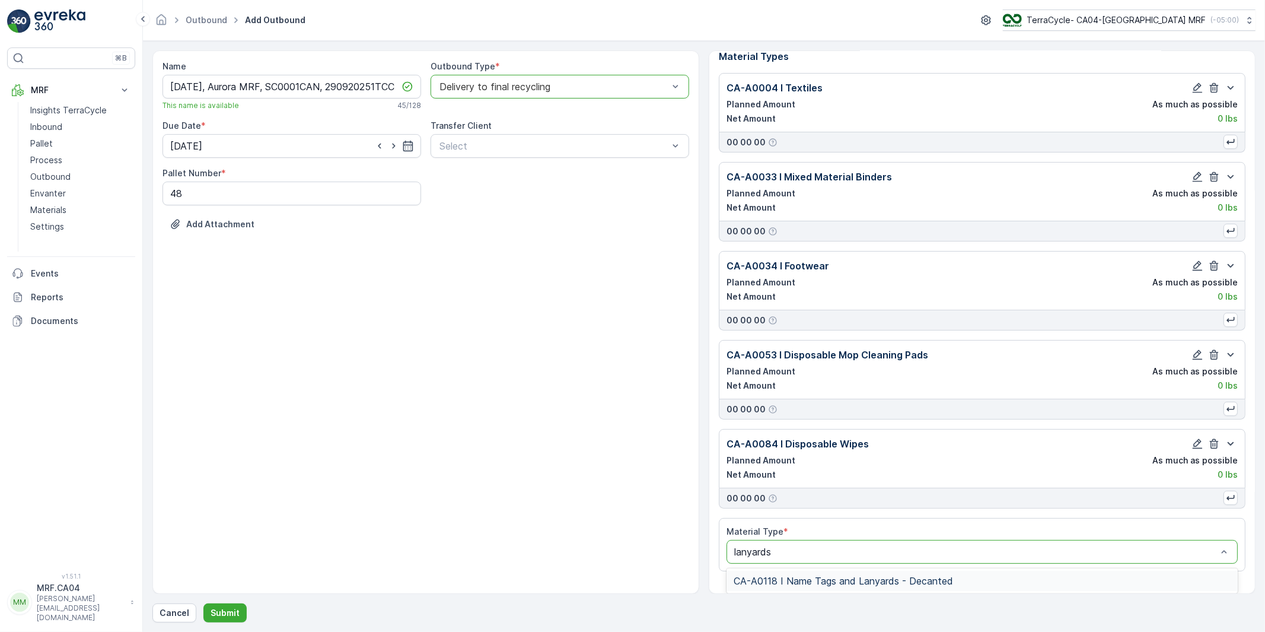
click at [804, 582] on span "CA-A0118 I Name Tags and Lanyards - Decanted" at bounding box center [843, 580] width 219 height 11
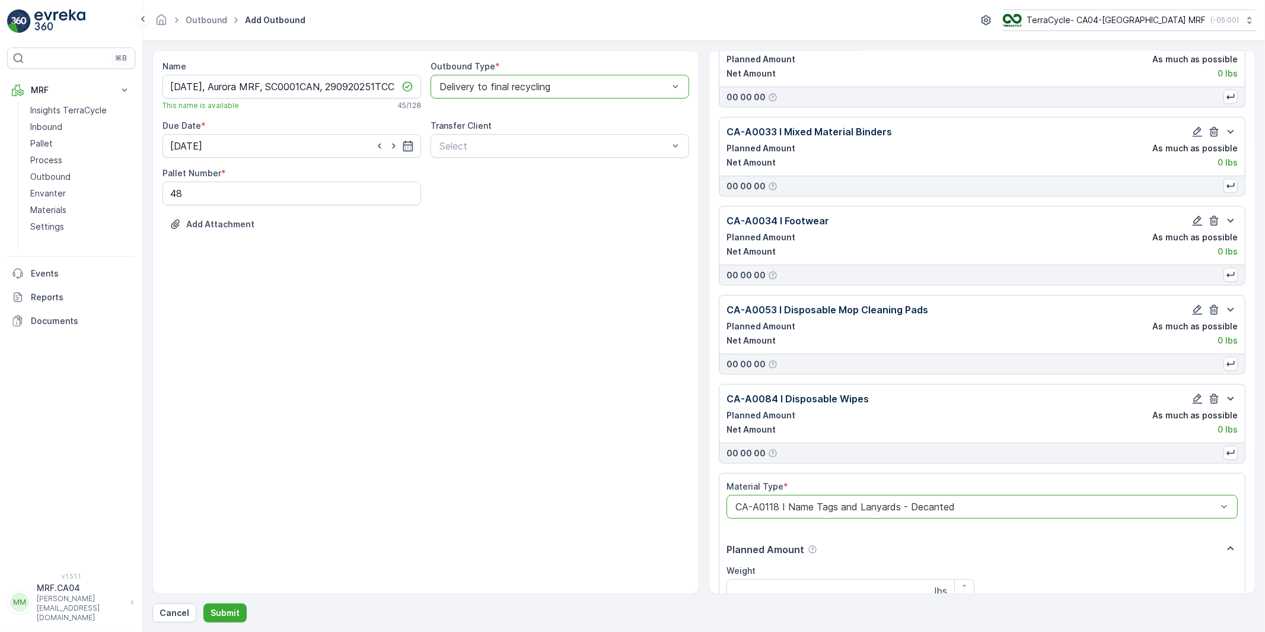
scroll to position [273, 0]
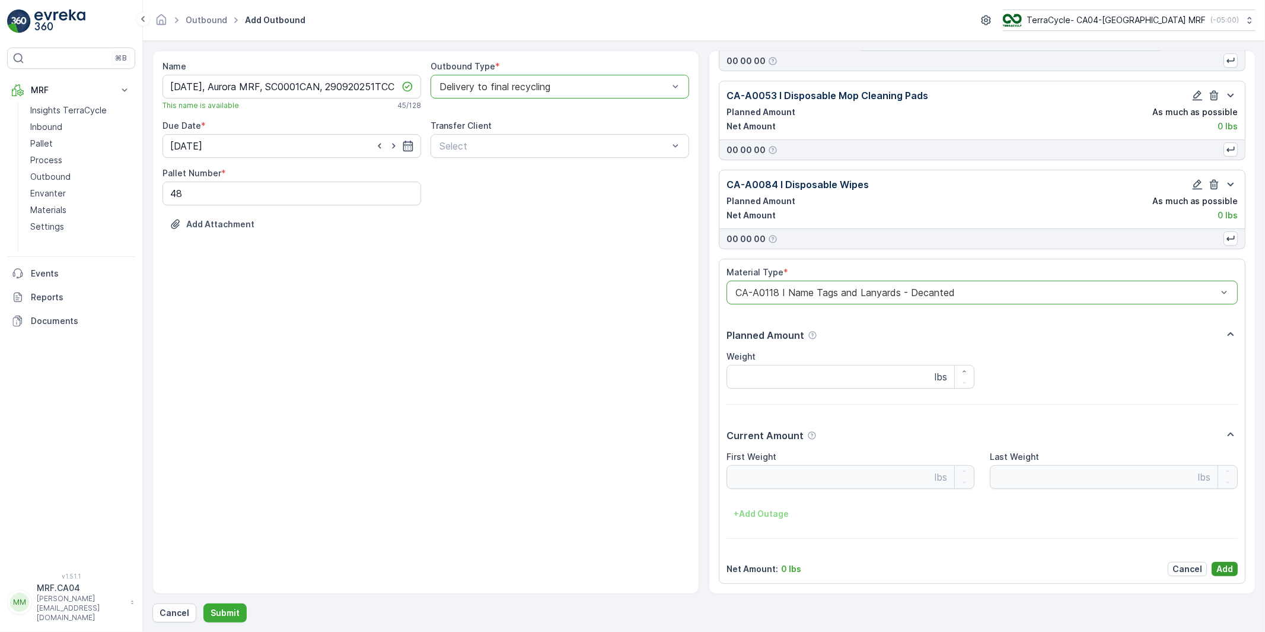
click at [1219, 569] on p "Add" at bounding box center [1224, 569] width 17 height 12
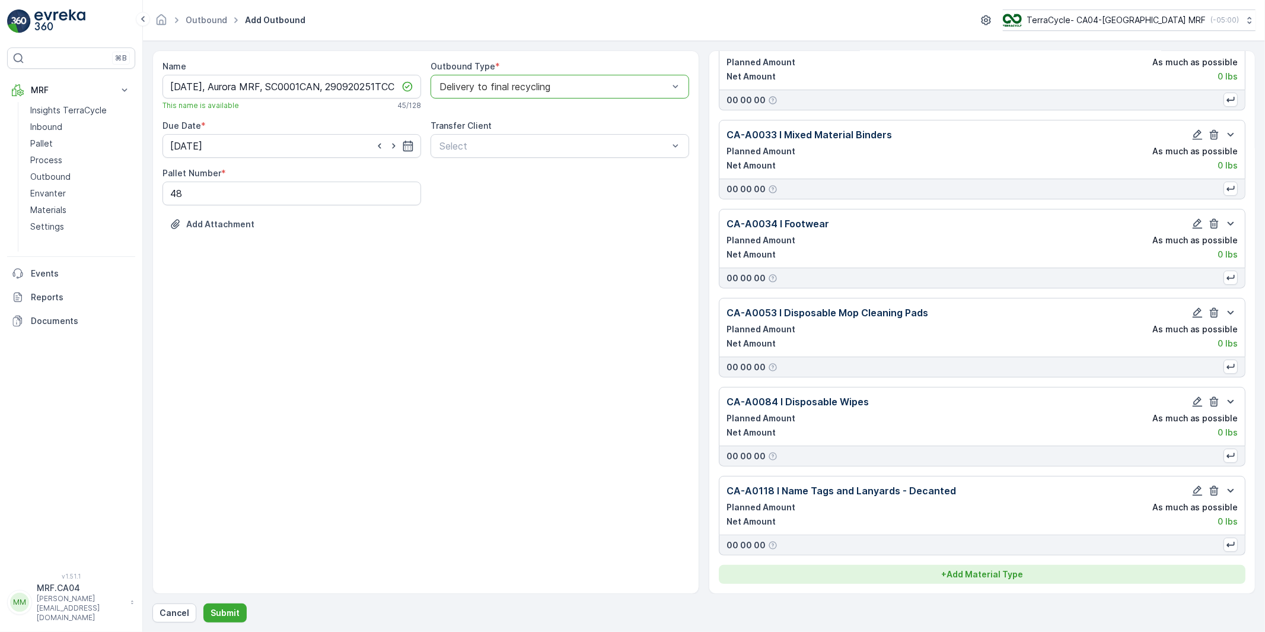
click at [992, 573] on p "+ Add Material Type" at bounding box center [982, 574] width 82 height 12
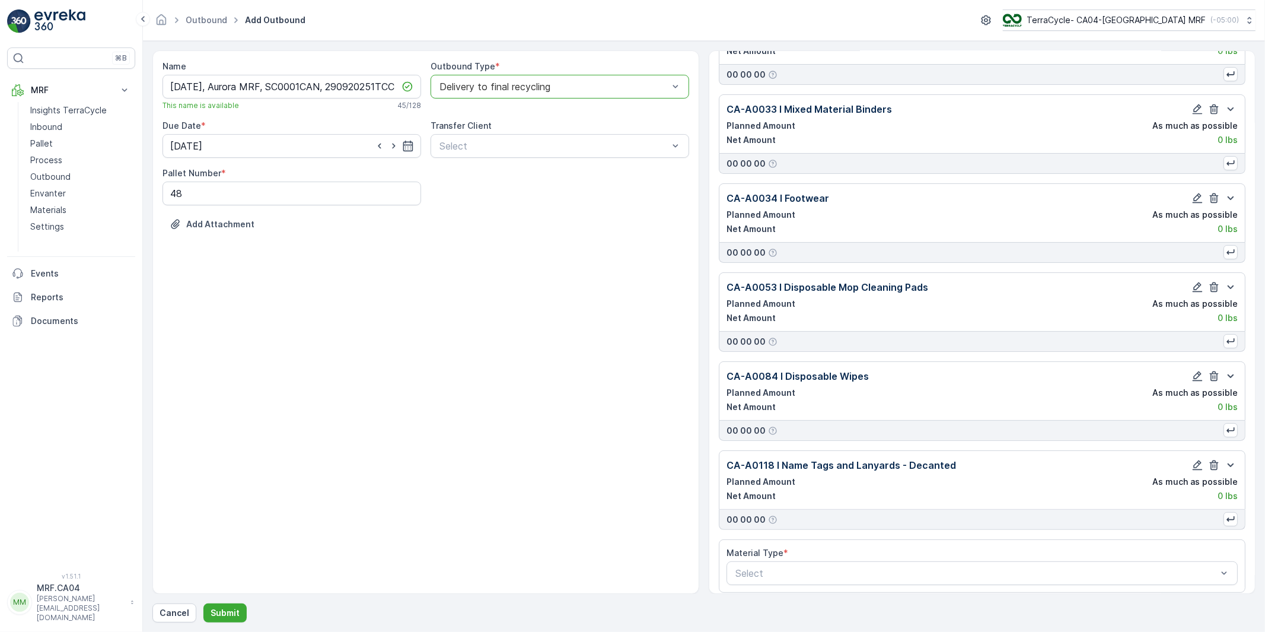
scroll to position [91, 0]
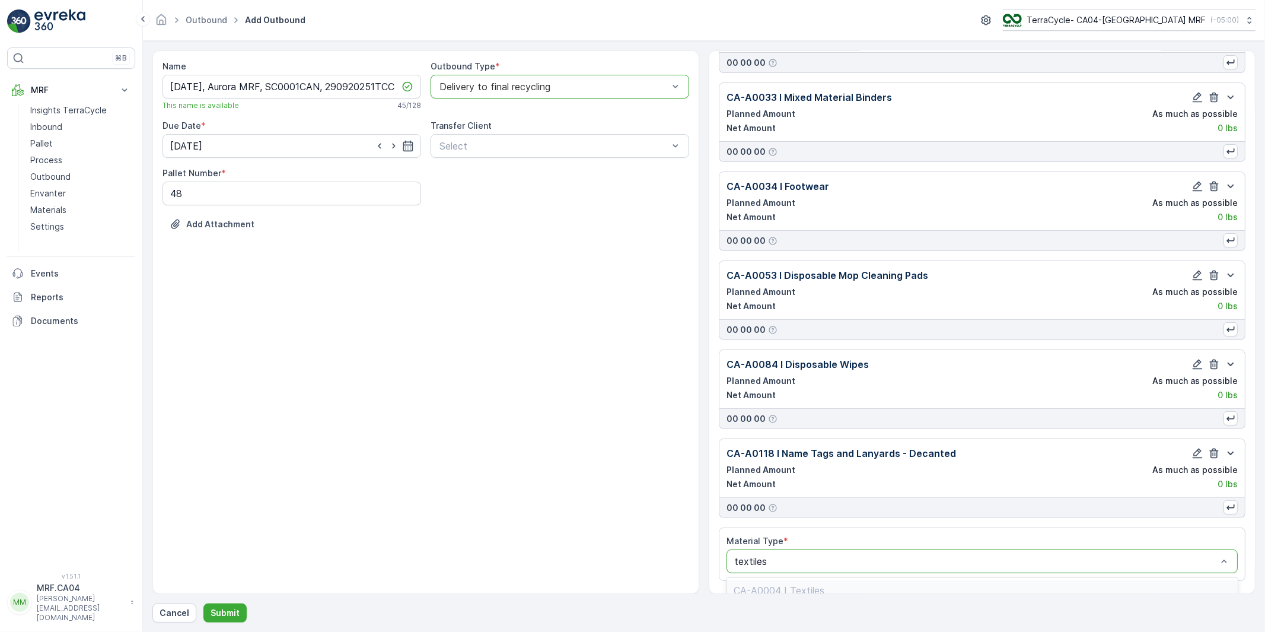
type input "textile"
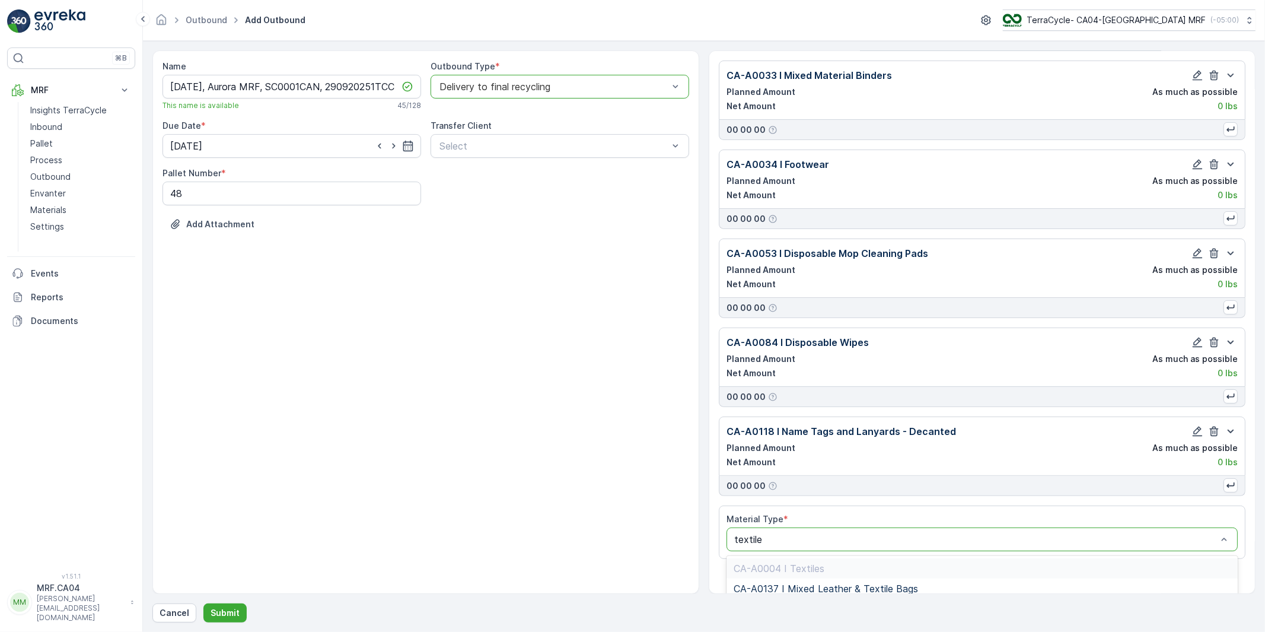
scroll to position [123, 0]
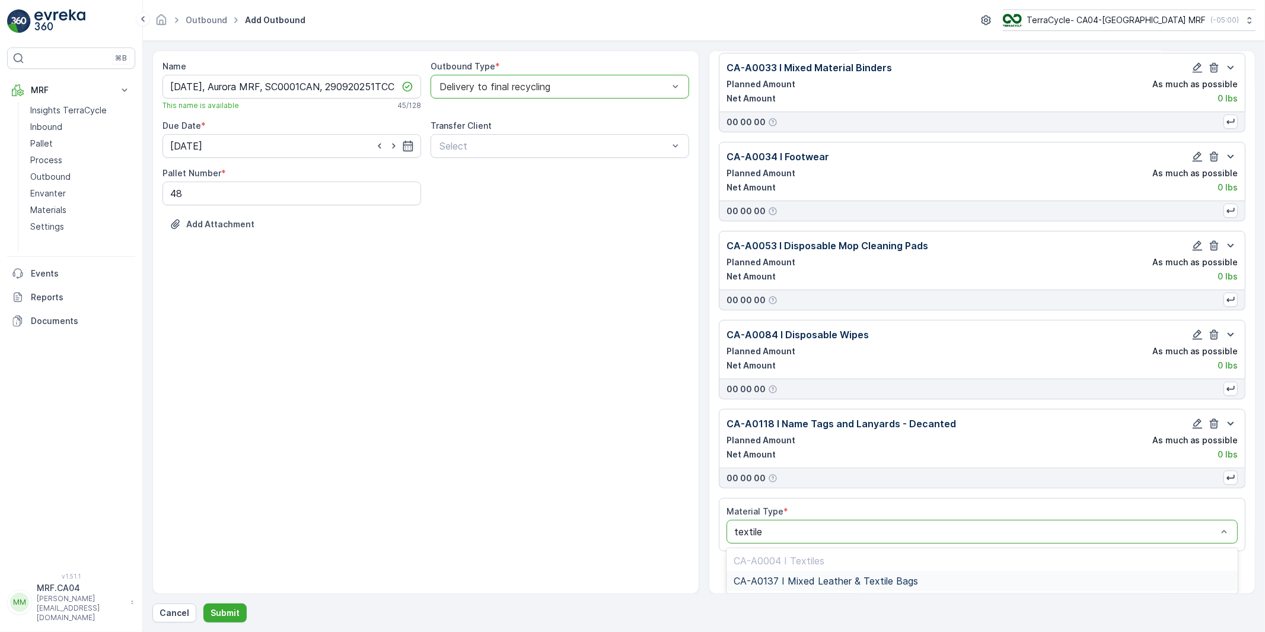
click at [820, 585] on span "CA-A0137 I Mixed Leather & Textile Bags" at bounding box center [826, 580] width 184 height 11
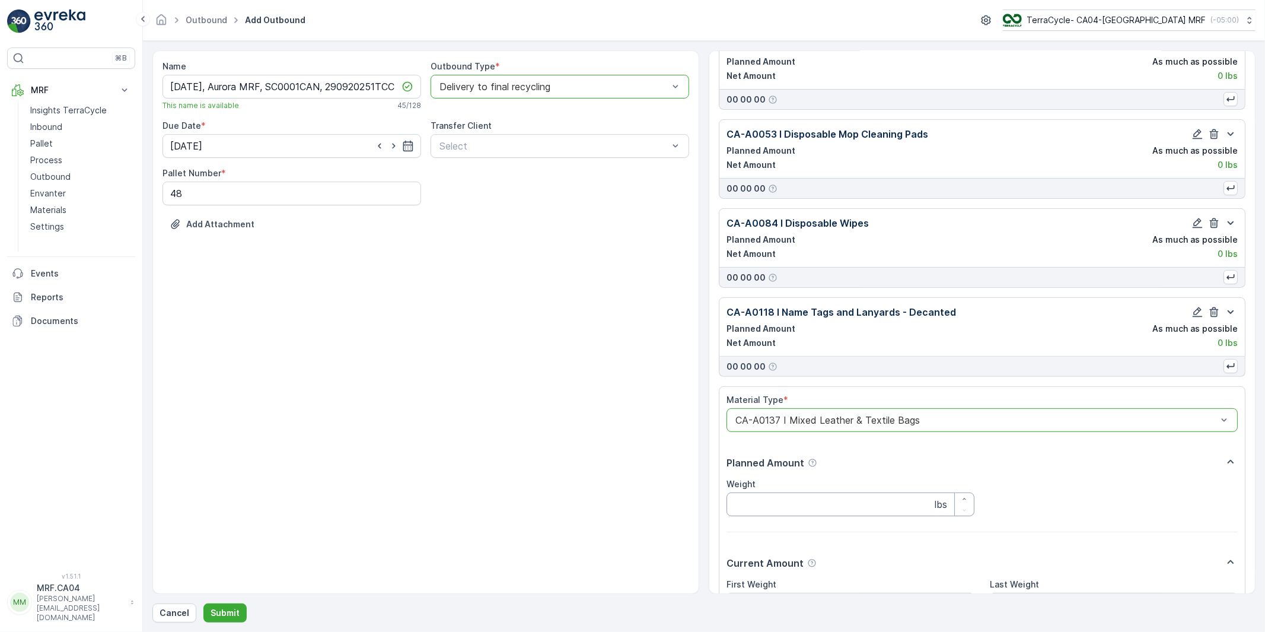
scroll to position [363, 0]
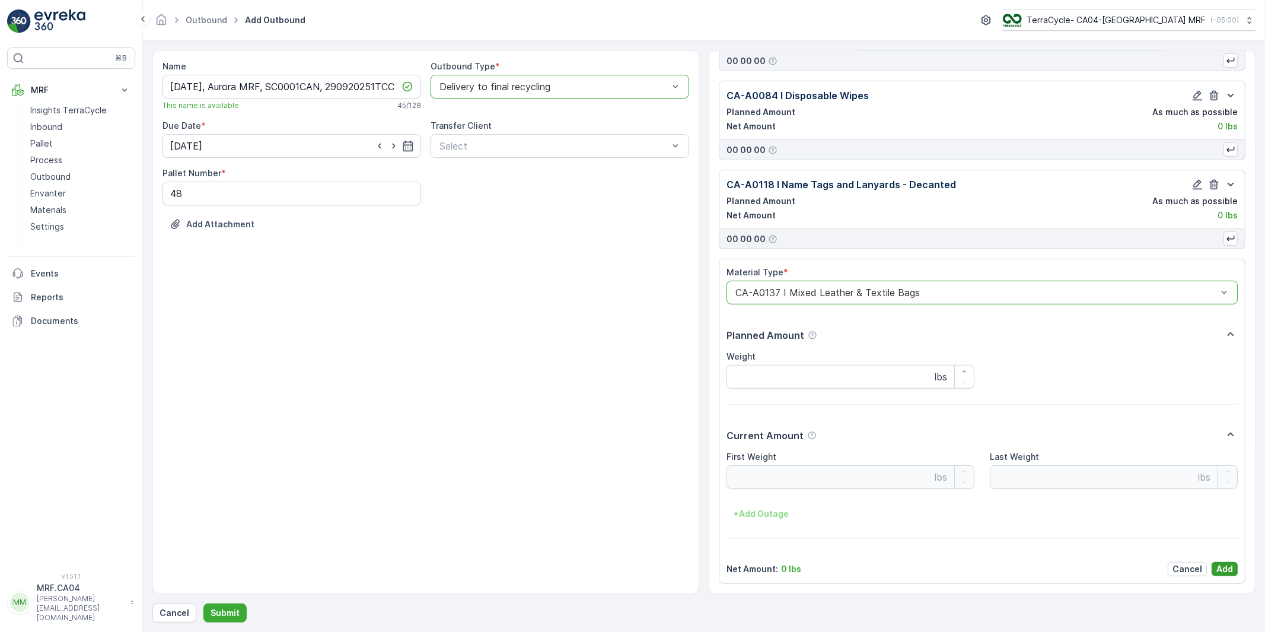
click at [1217, 569] on p "Add" at bounding box center [1224, 569] width 17 height 12
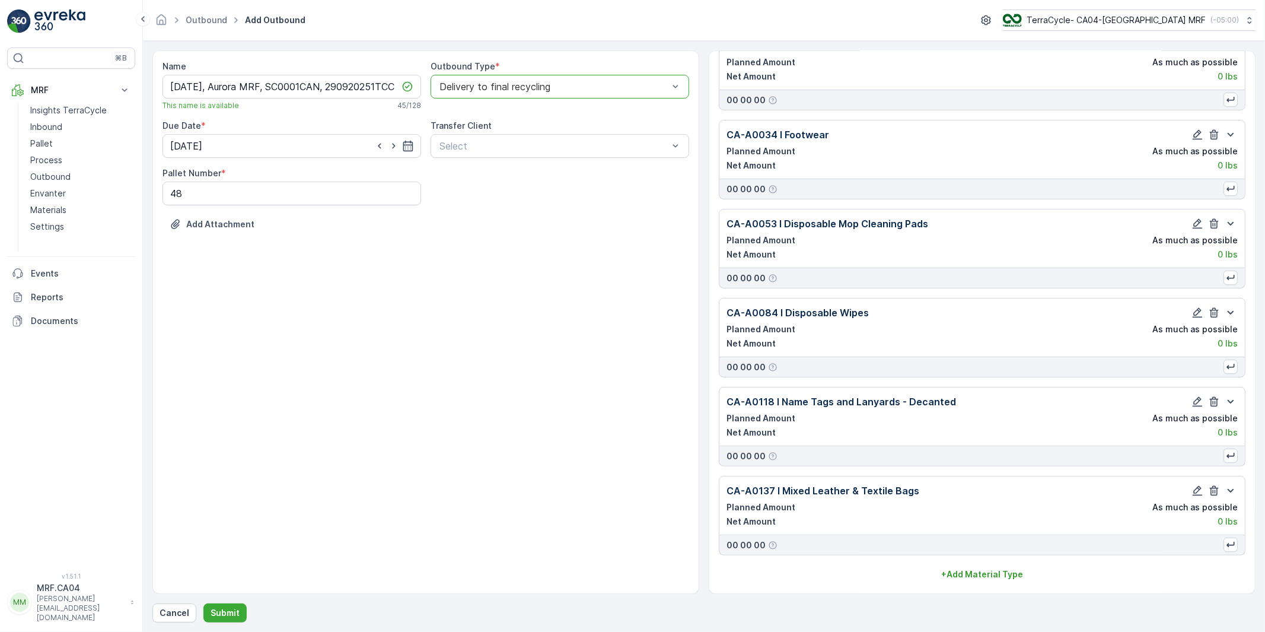
scroll to position [145, 0]
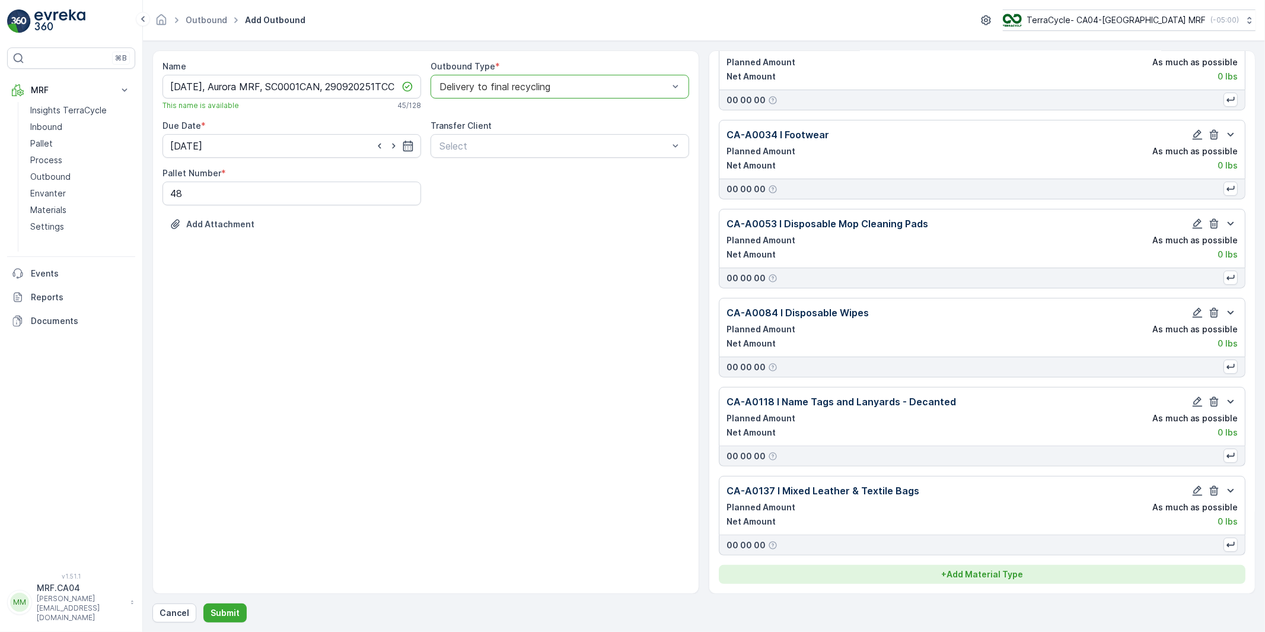
click at [982, 573] on p "+ Add Material Type" at bounding box center [982, 574] width 82 height 12
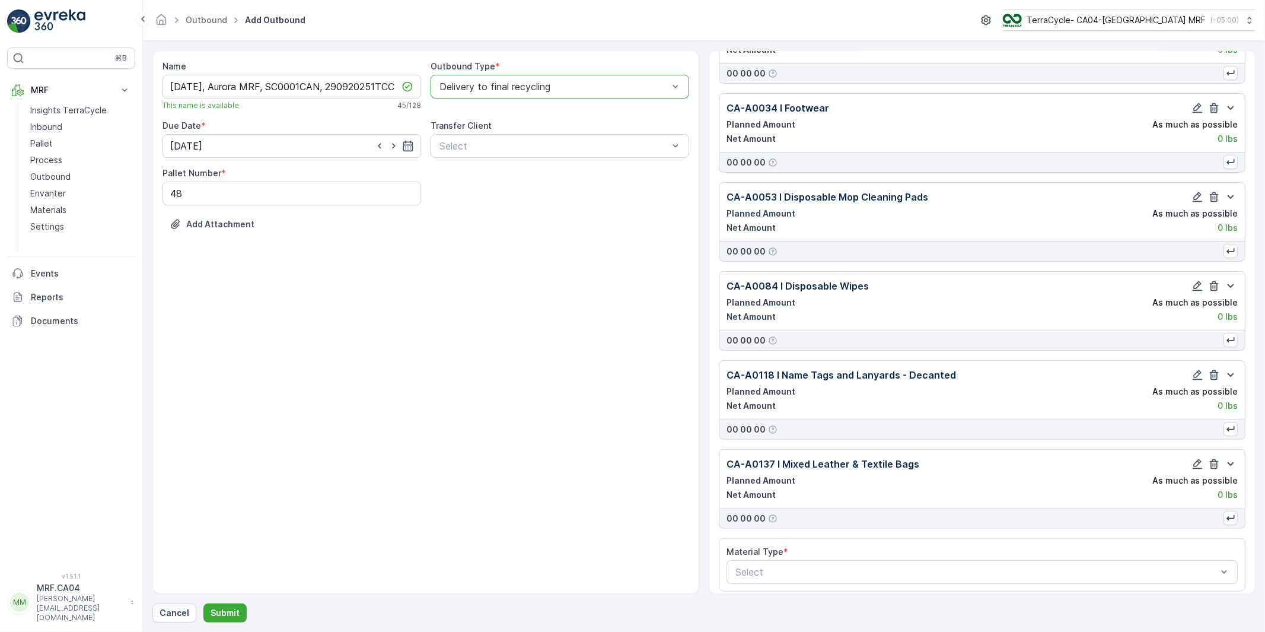
scroll to position [180, 0]
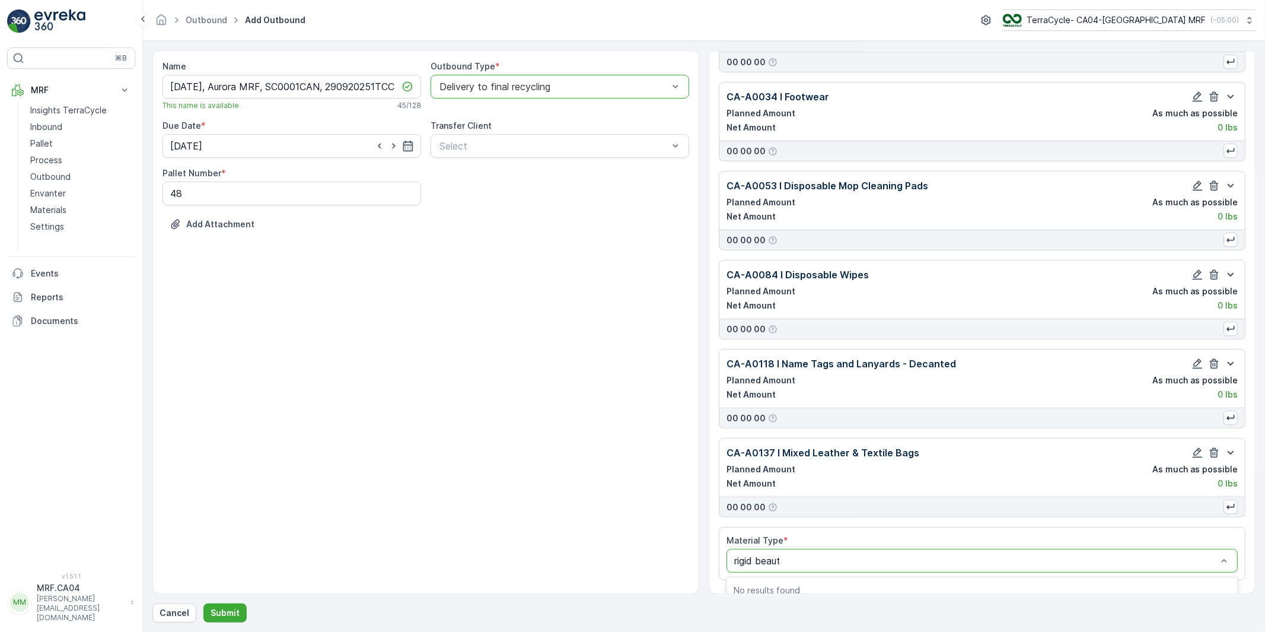
type input "rigid beauty"
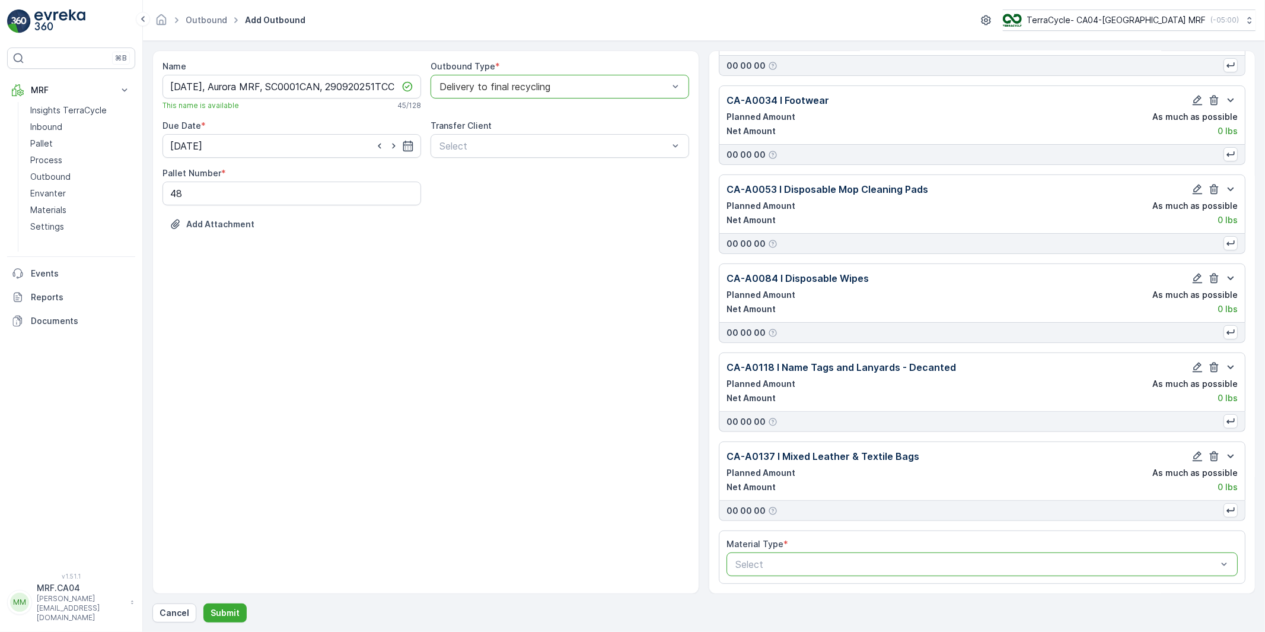
drag, startPoint x: 795, startPoint y: 552, endPoint x: 726, endPoint y: 552, distance: 68.8
click at [726, 552] on Type "Select" at bounding box center [981, 564] width 511 height 24
click at [799, 562] on div "Select" at bounding box center [981, 564] width 511 height 24
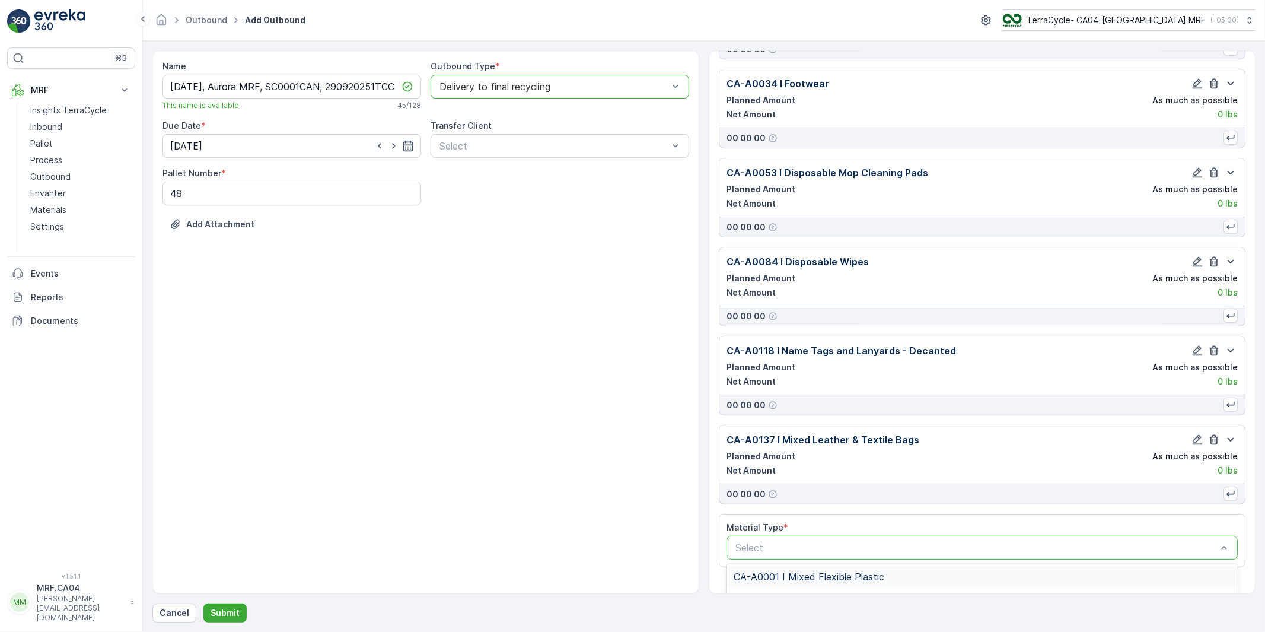
click at [766, 550] on div "Material Type * 54 results available. Use Up and Down to choose options, press …" at bounding box center [981, 540] width 511 height 38
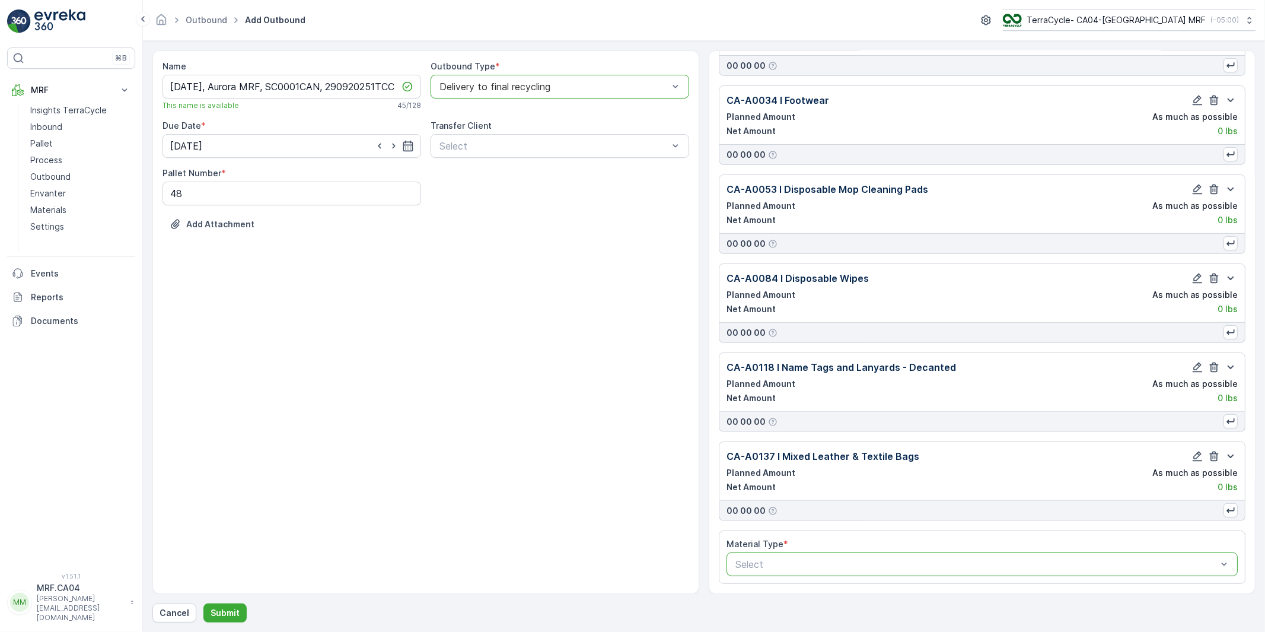
click at [770, 564] on div "Material Type * Select" at bounding box center [982, 556] width 527 height 53
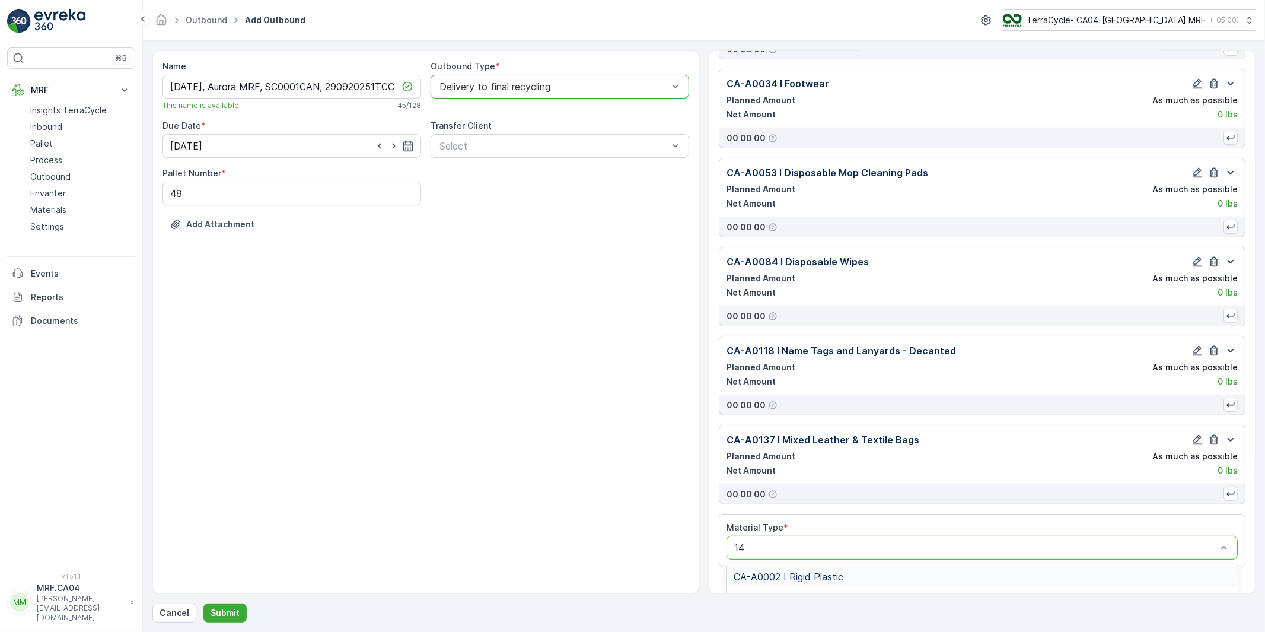
type input "145"
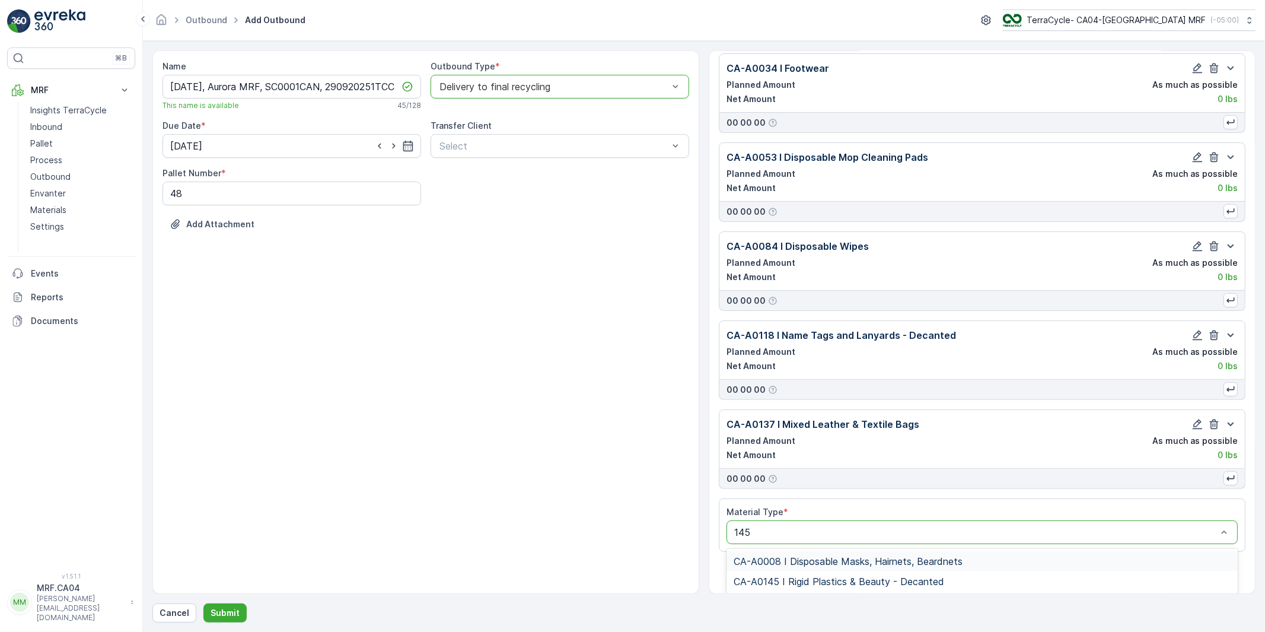
scroll to position [212, 0]
click at [803, 581] on span "CA-A0145 I Rigid Plastics & Beauty - Decanted" at bounding box center [839, 580] width 211 height 11
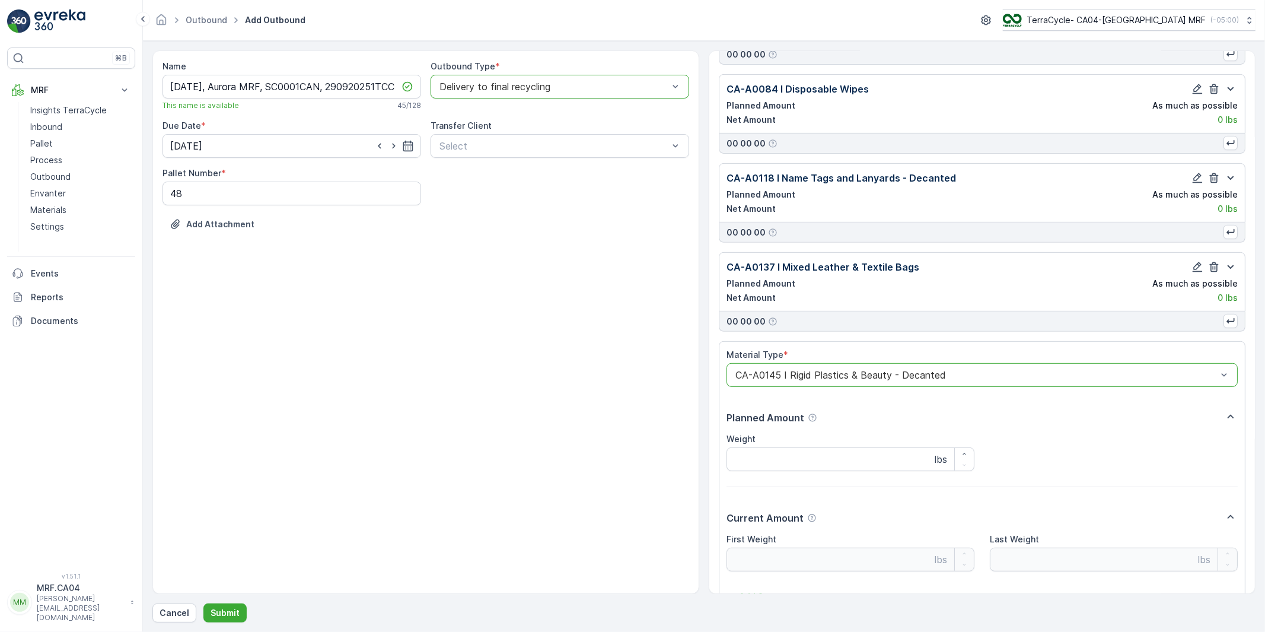
scroll to position [453, 0]
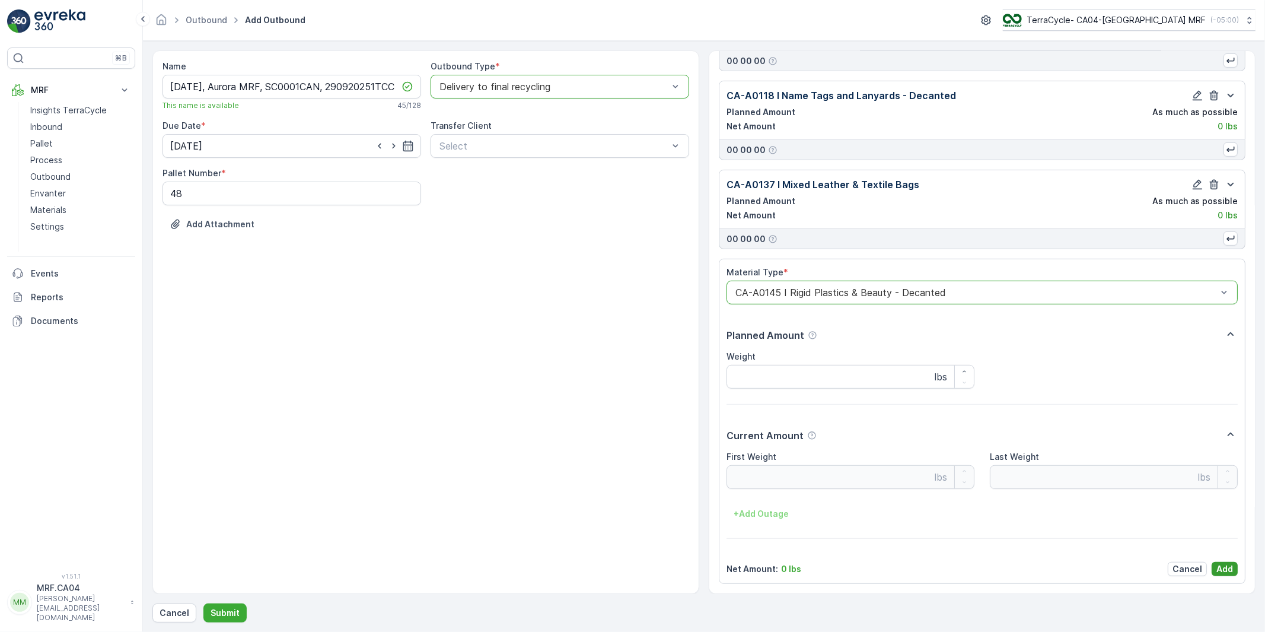
click at [1220, 571] on p "Add" at bounding box center [1224, 569] width 17 height 12
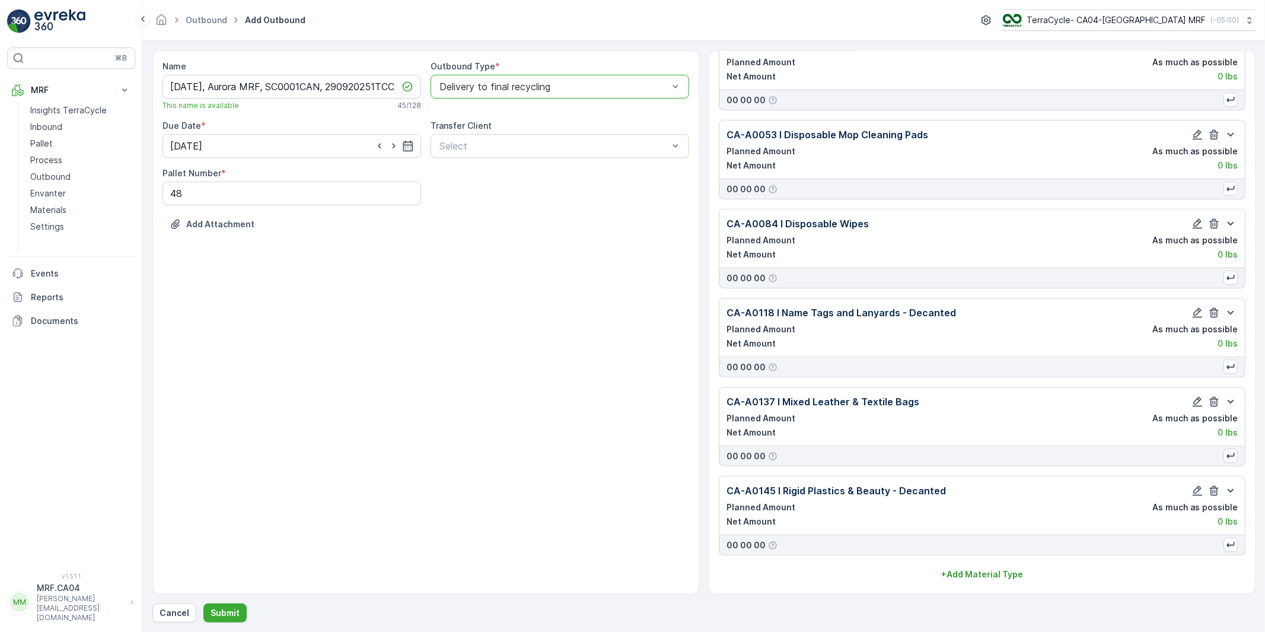
scroll to position [235, 0]
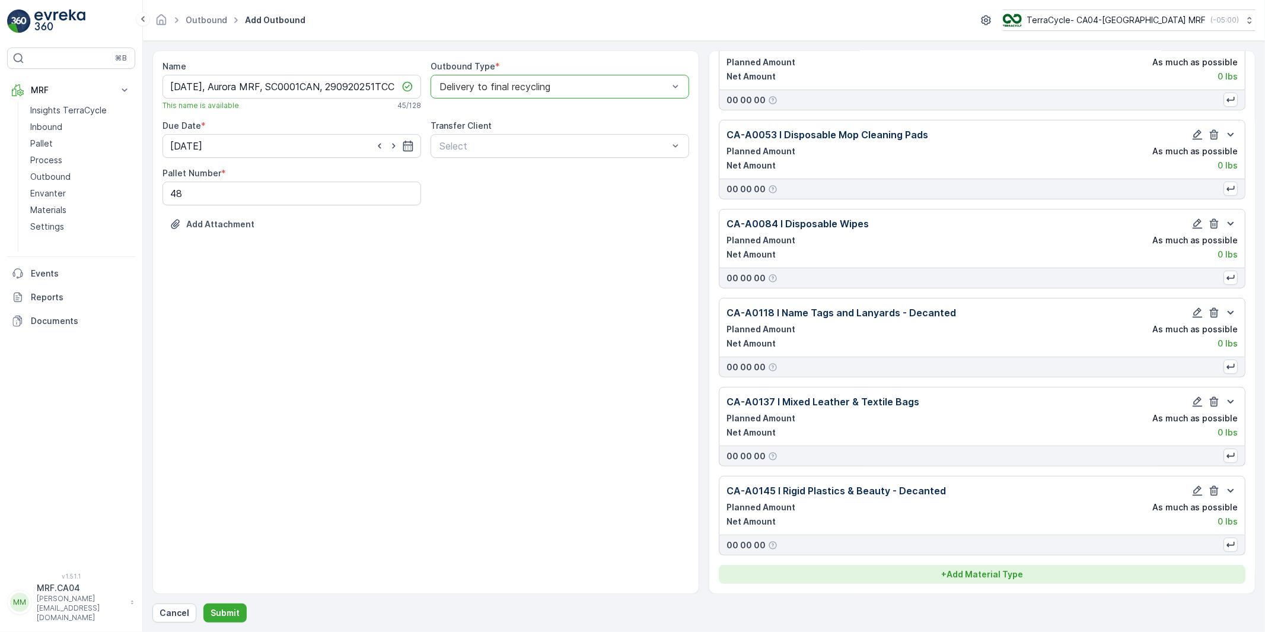
click at [969, 572] on p "+ Add Material Type" at bounding box center [982, 574] width 82 height 12
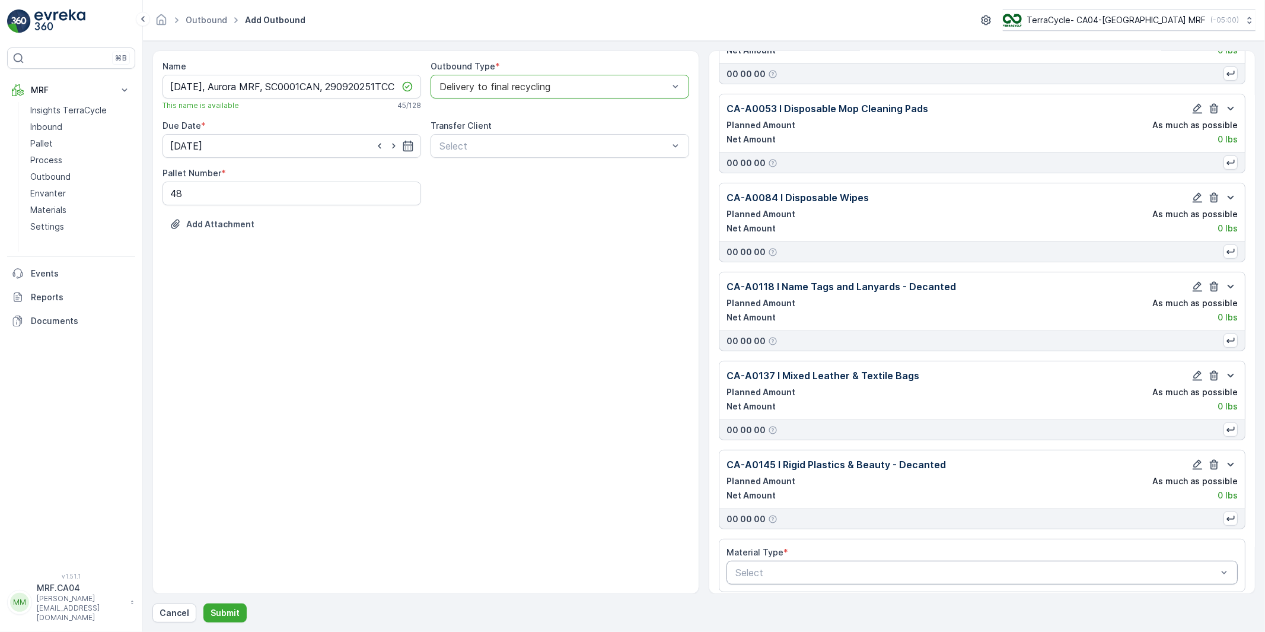
scroll to position [270, 0]
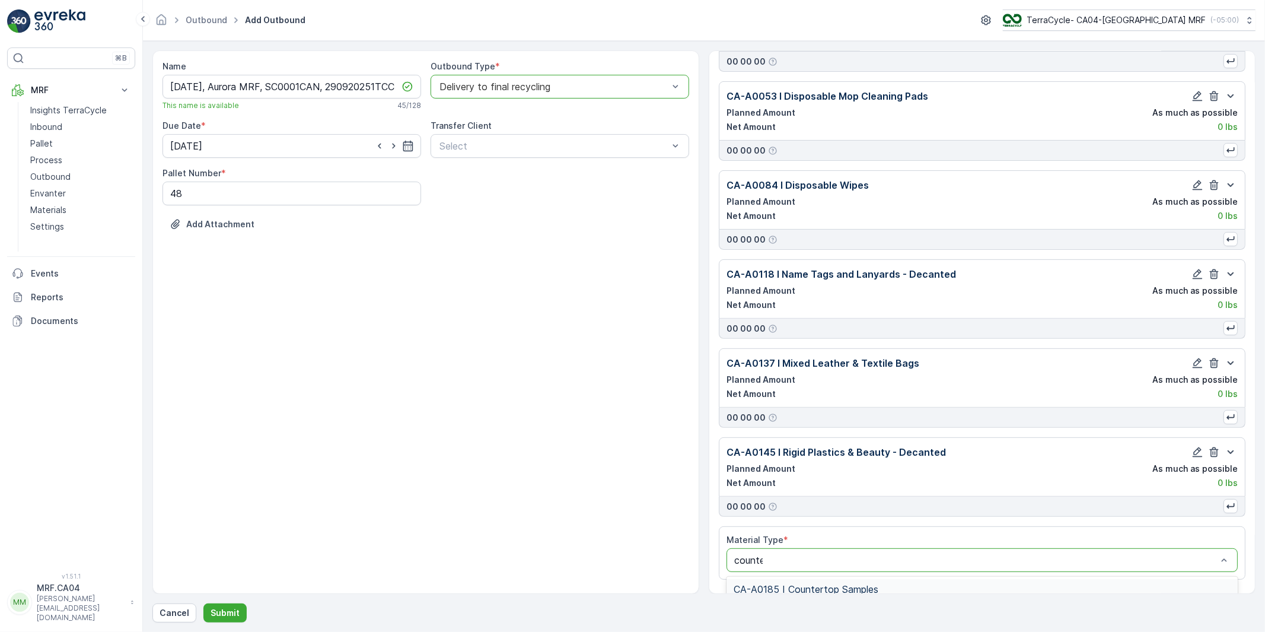
type input "counter"
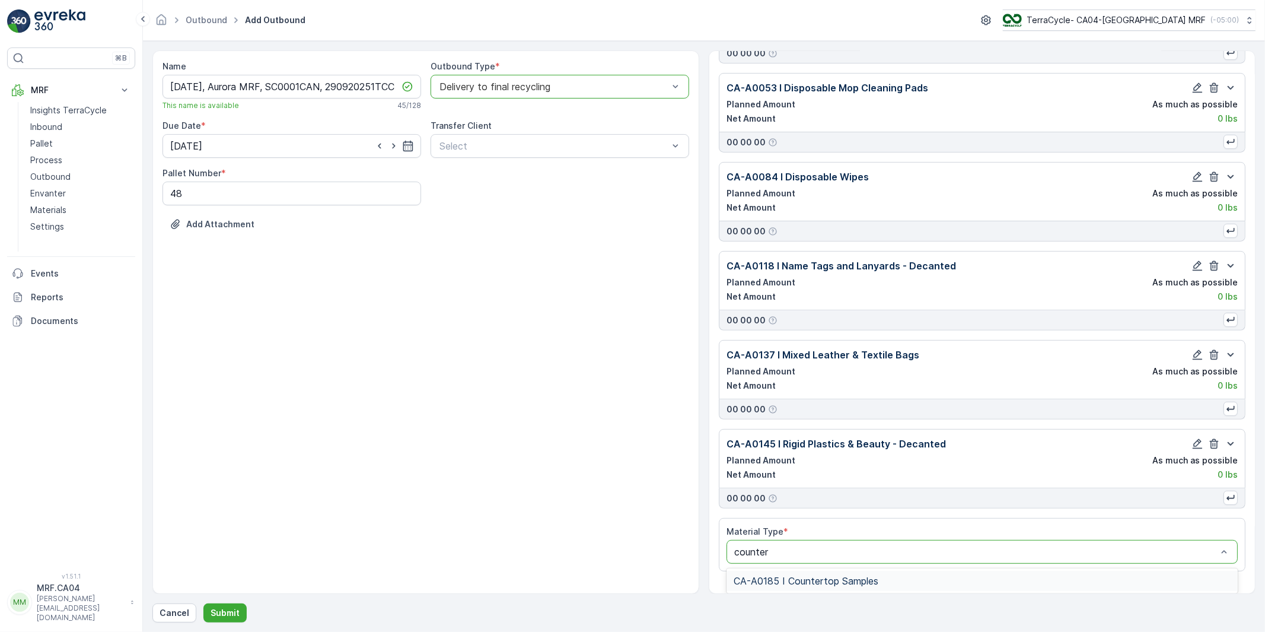
click at [785, 584] on span "CA-A0185 I Countertop Samples" at bounding box center [806, 580] width 145 height 11
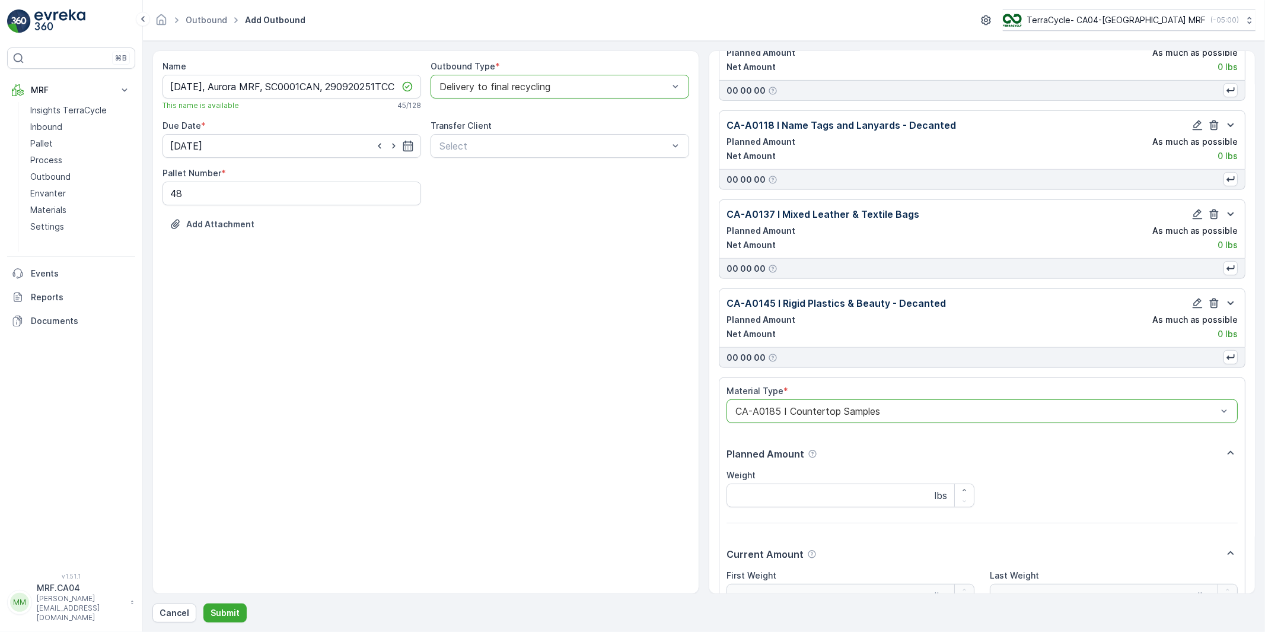
scroll to position [541, 0]
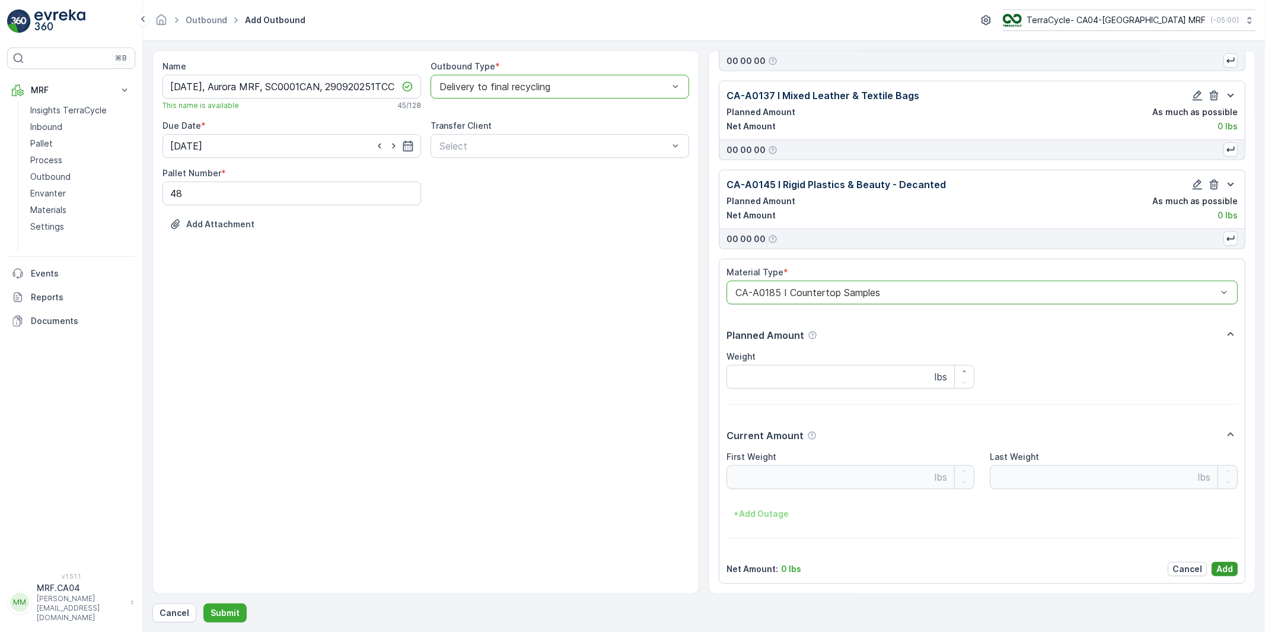
click at [1220, 568] on p "Add" at bounding box center [1224, 569] width 17 height 12
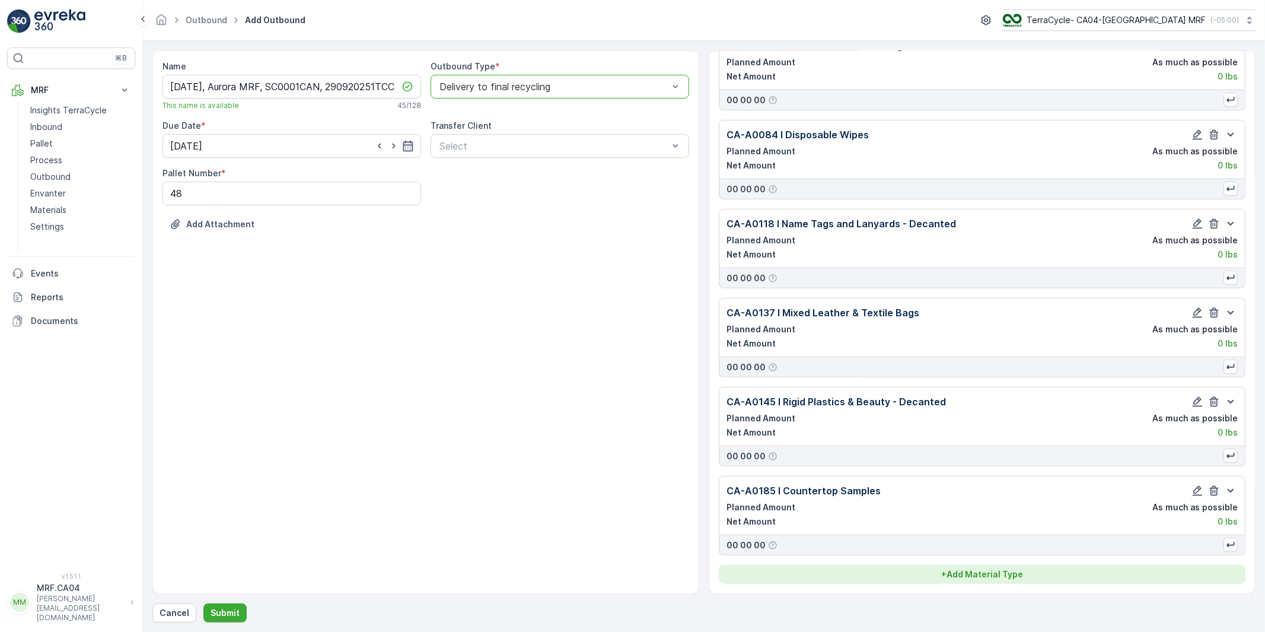
click at [986, 577] on p "+ Add Material Type" at bounding box center [982, 574] width 82 height 12
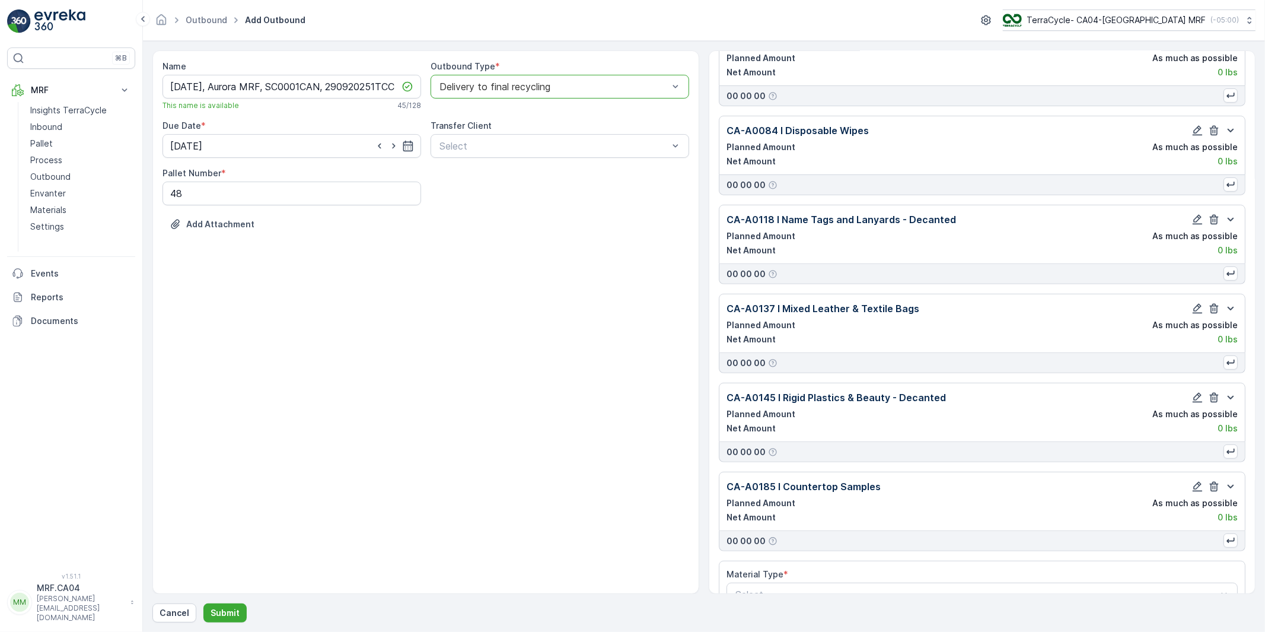
scroll to position [359, 0]
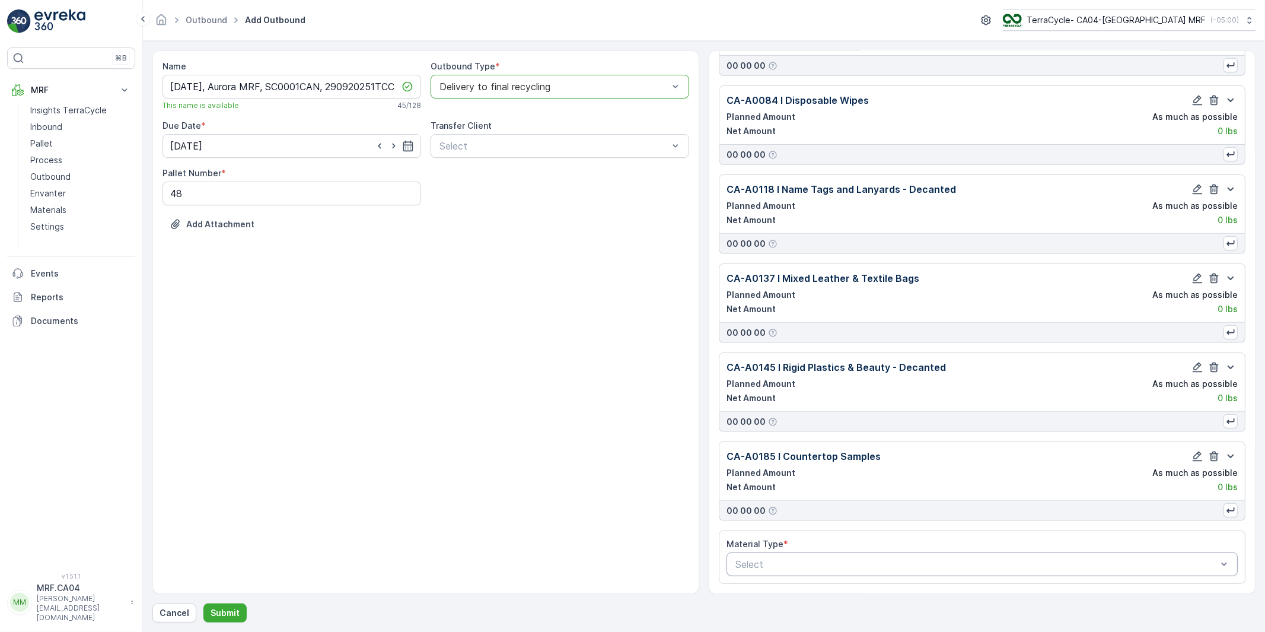
click at [797, 553] on div "Select" at bounding box center [981, 564] width 511 height 24
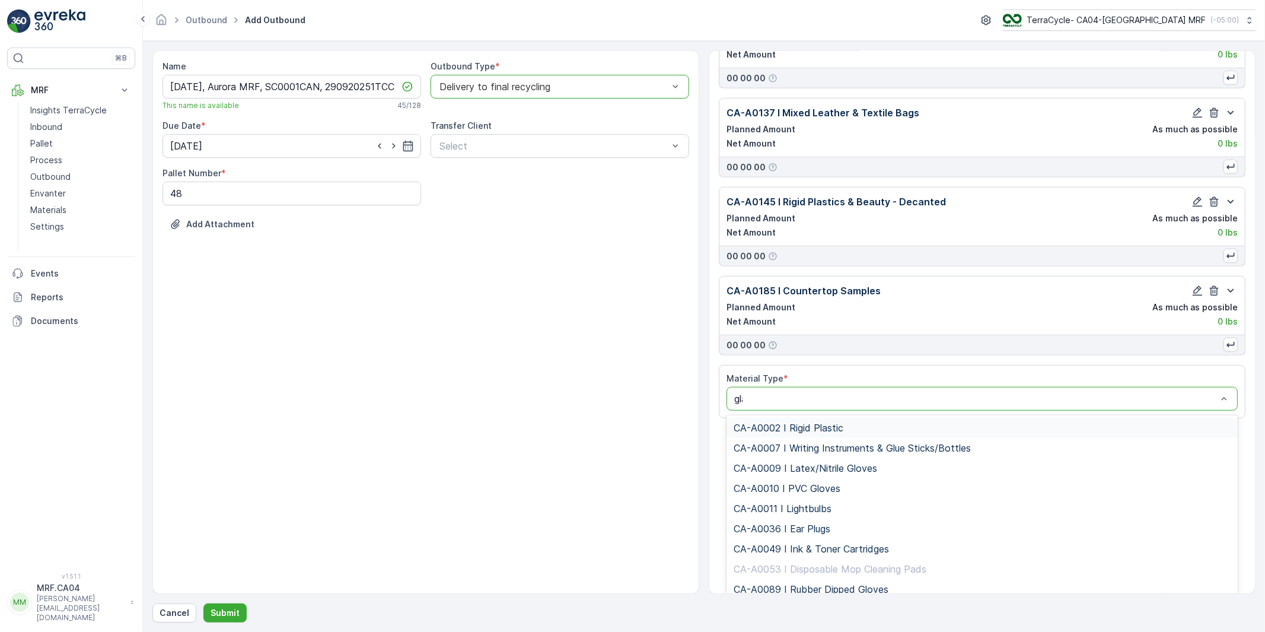
scroll to position [371, 0]
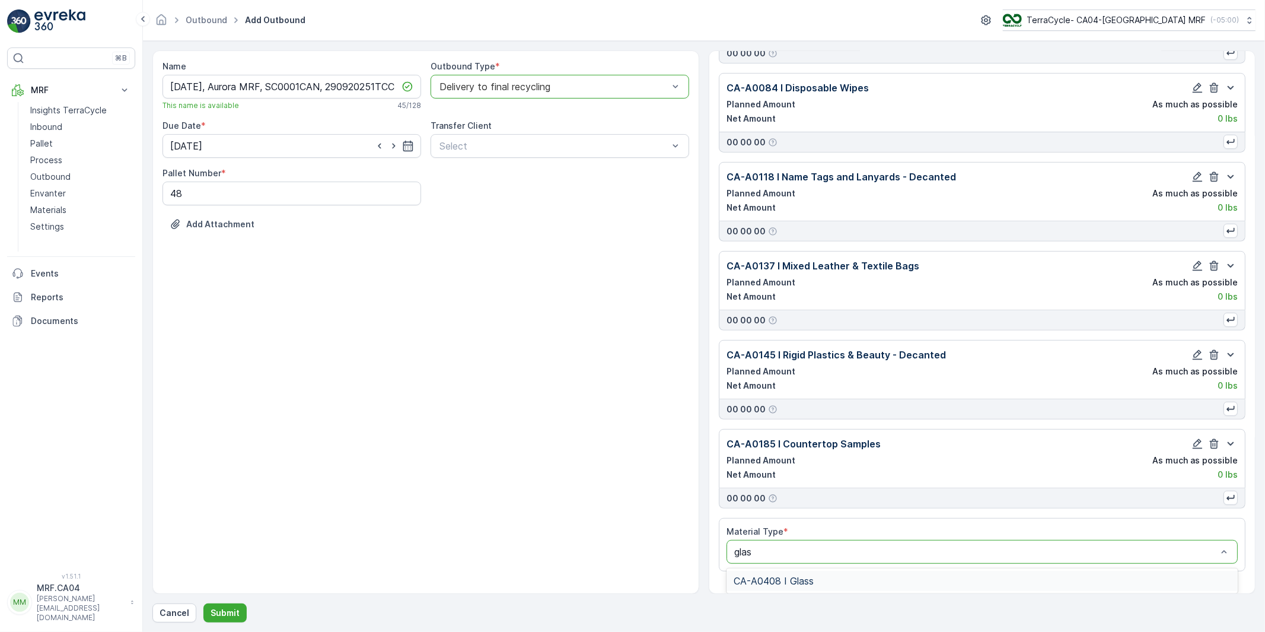
type input "glass"
drag, startPoint x: 795, startPoint y: 581, endPoint x: 851, endPoint y: 564, distance: 58.9
click at [795, 581] on span "CA-A0408 I Glass" at bounding box center [774, 580] width 80 height 11
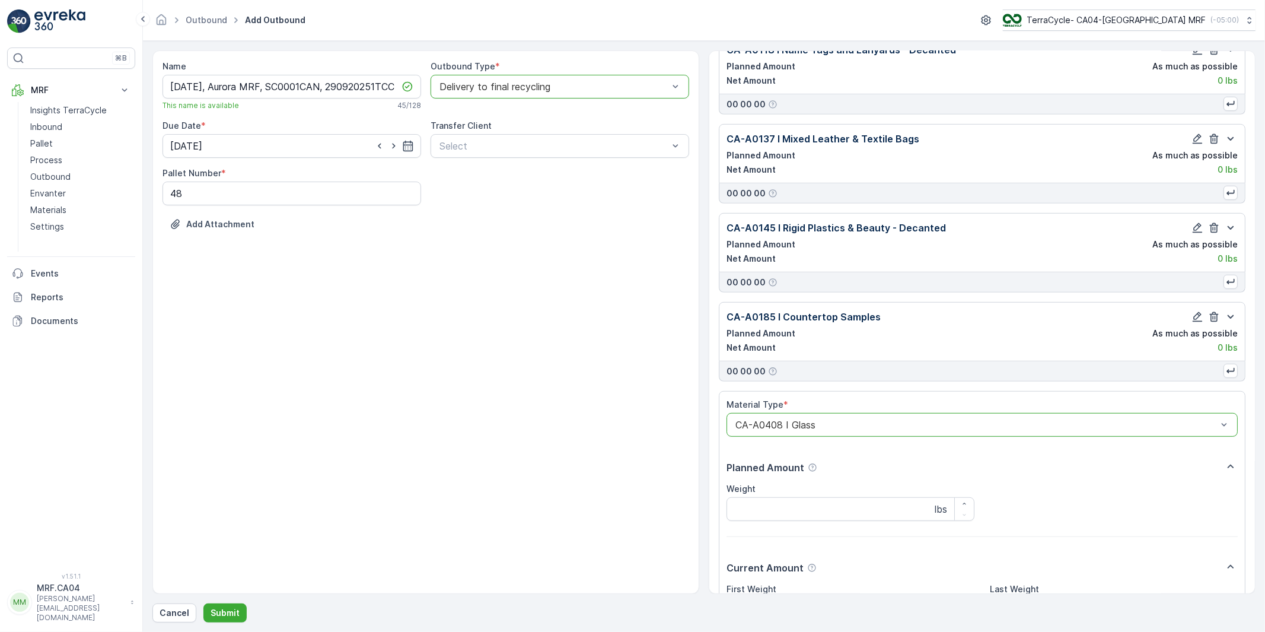
scroll to position [631, 0]
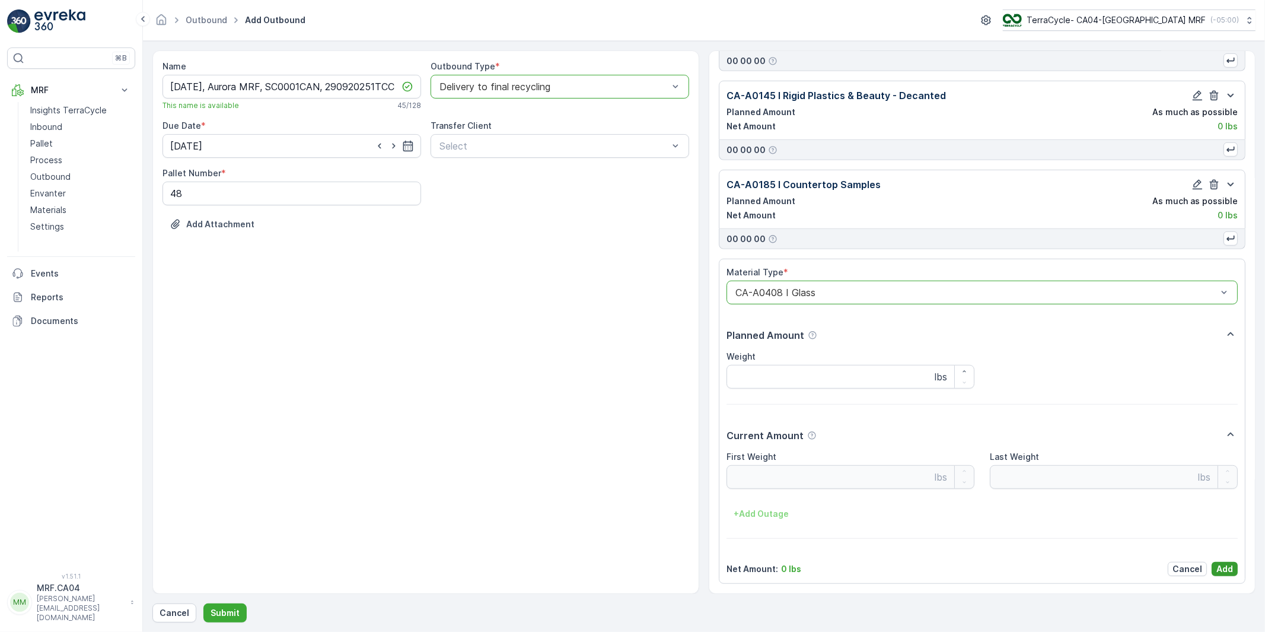
click at [1222, 571] on p "Add" at bounding box center [1224, 569] width 17 height 12
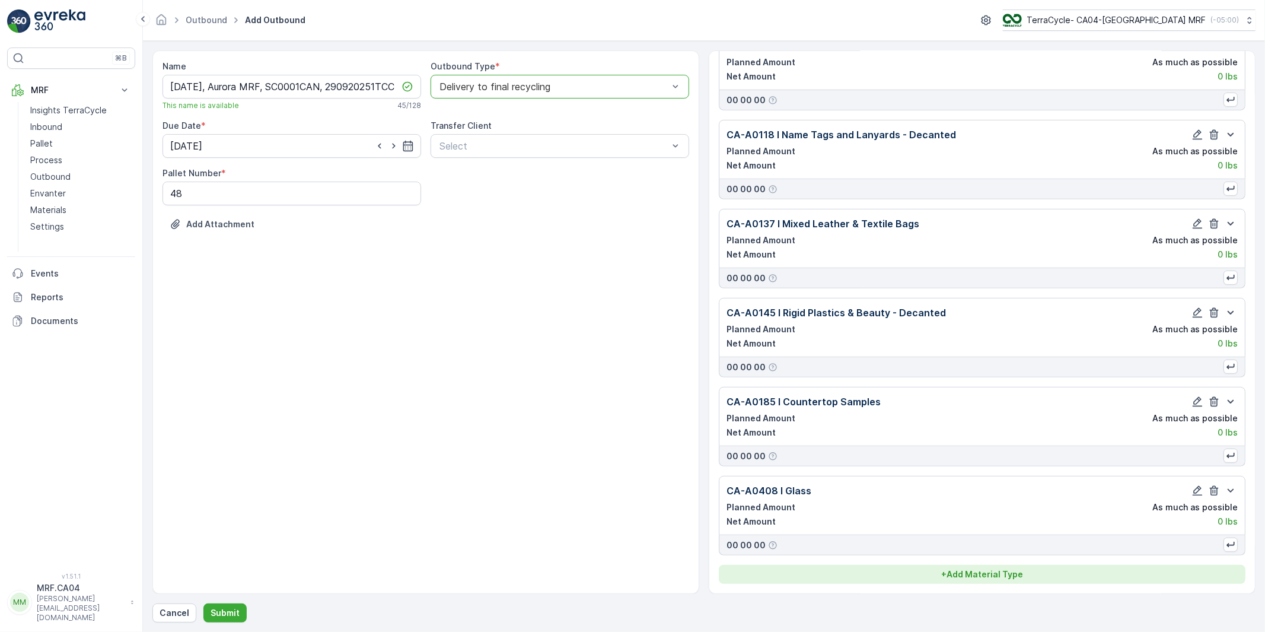
click at [994, 576] on p "+ Add Material Type" at bounding box center [982, 574] width 82 height 12
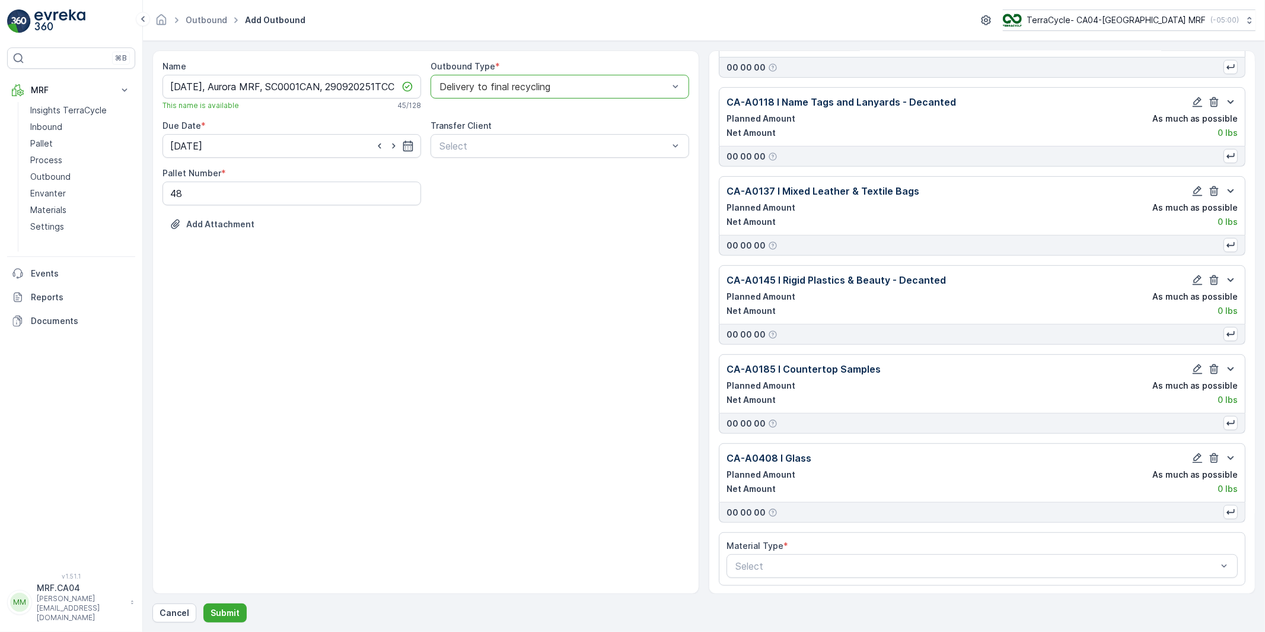
scroll to position [448, 0]
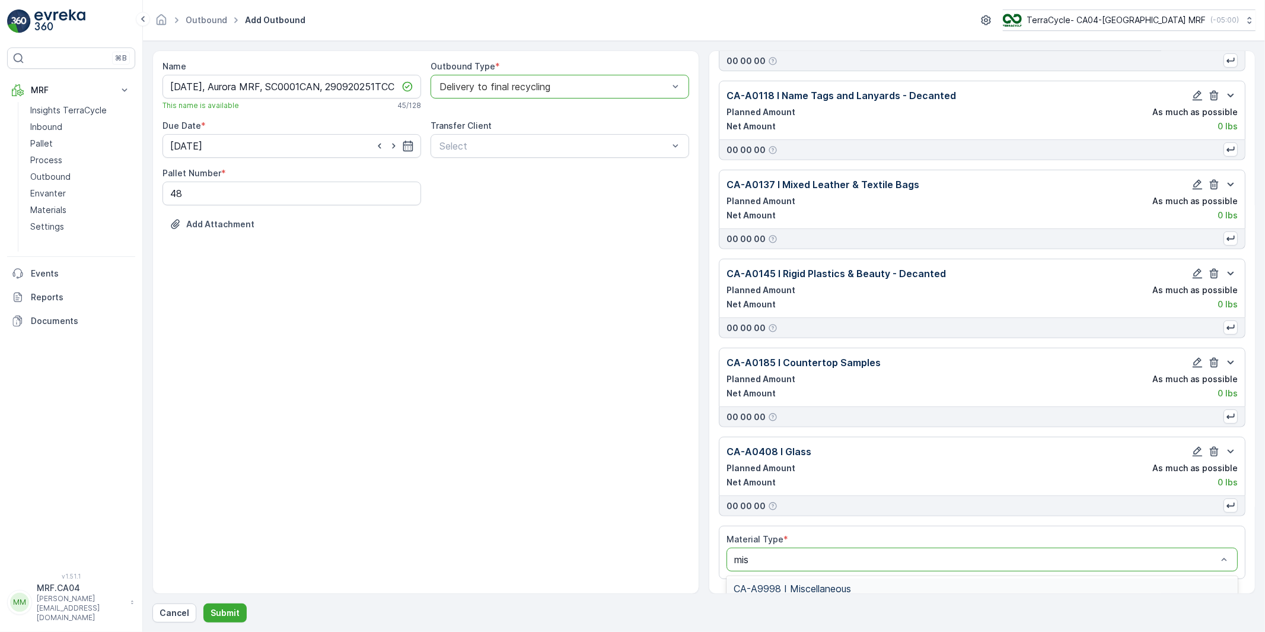
type input "misc"
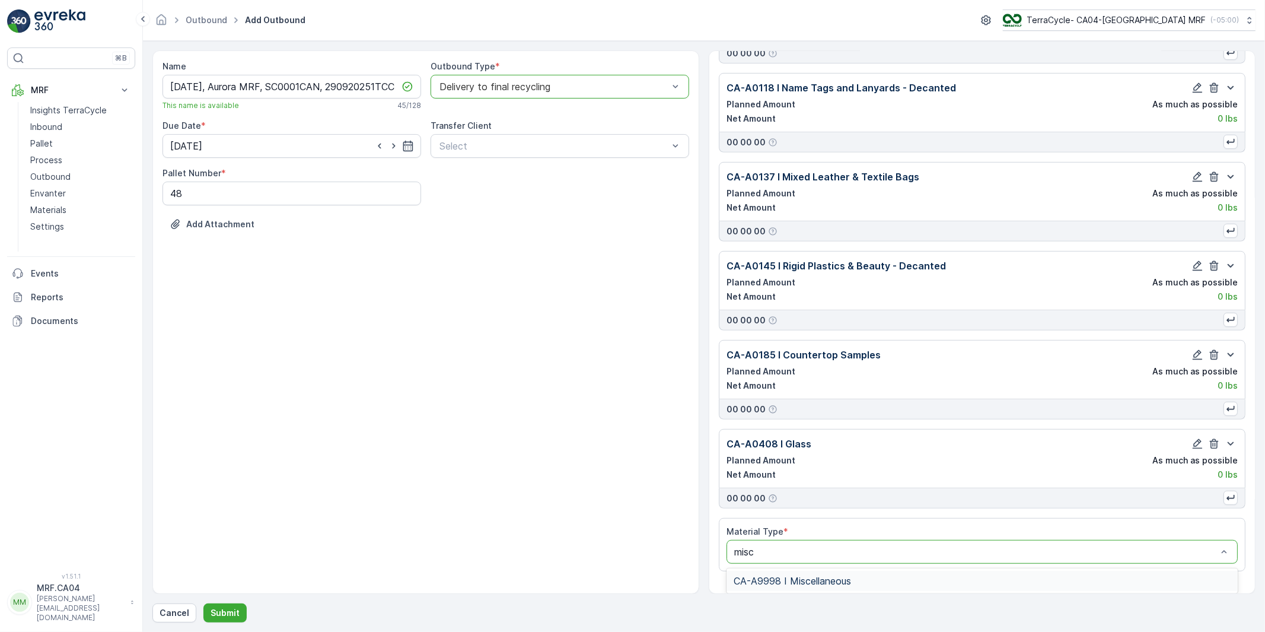
click at [789, 582] on span "CA-A9998 I Miscellaneous" at bounding box center [792, 580] width 117 height 11
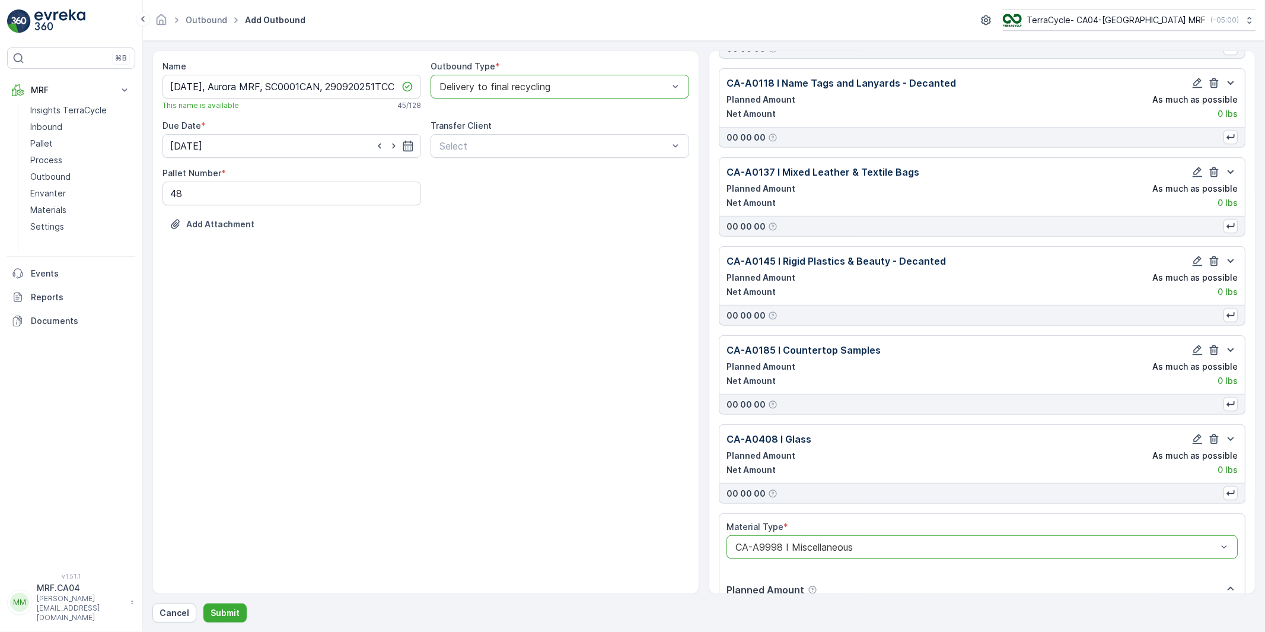
scroll to position [721, 0]
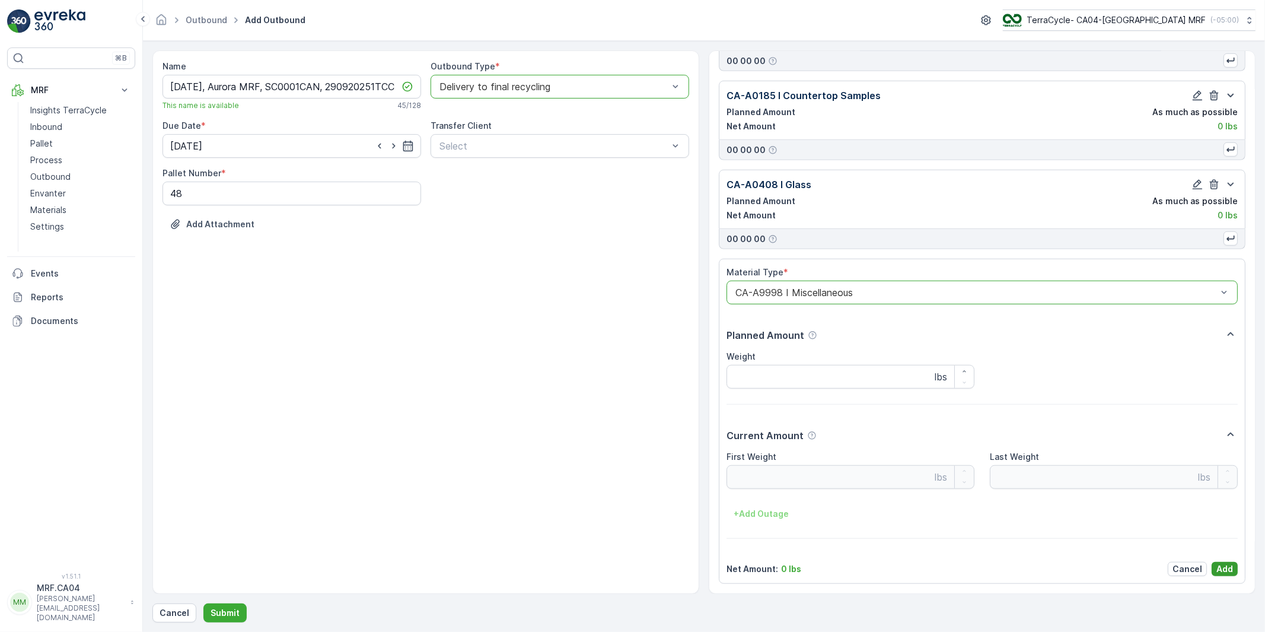
click at [1219, 568] on p "Add" at bounding box center [1224, 569] width 17 height 12
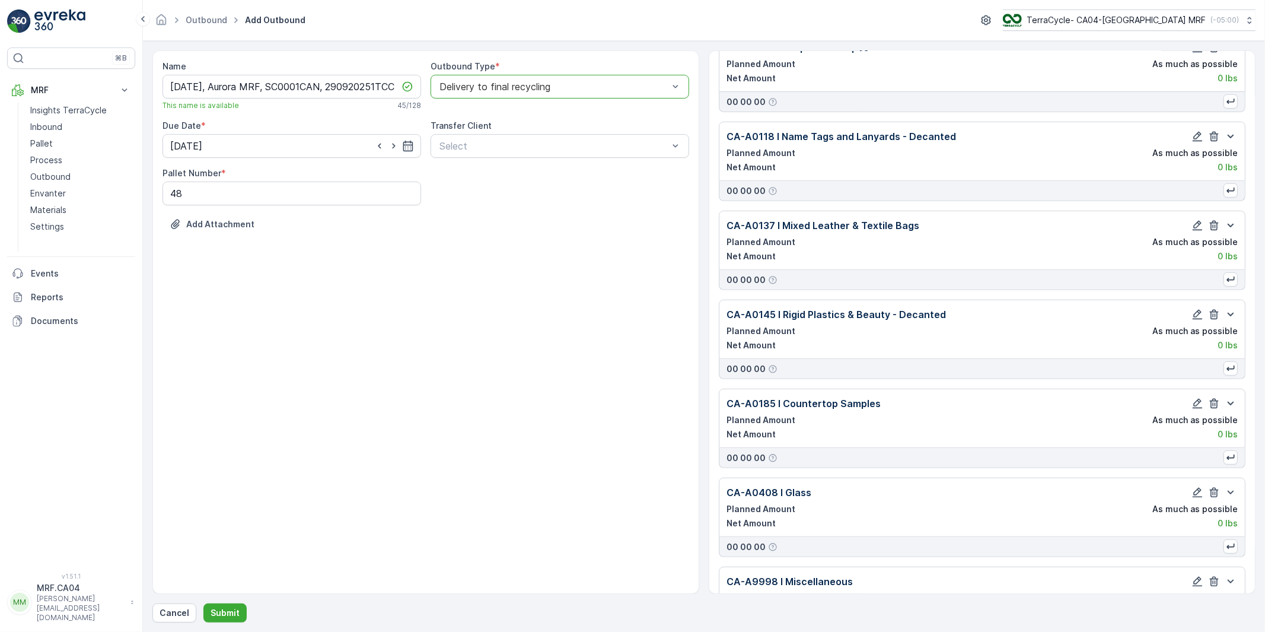
scroll to position [504, 0]
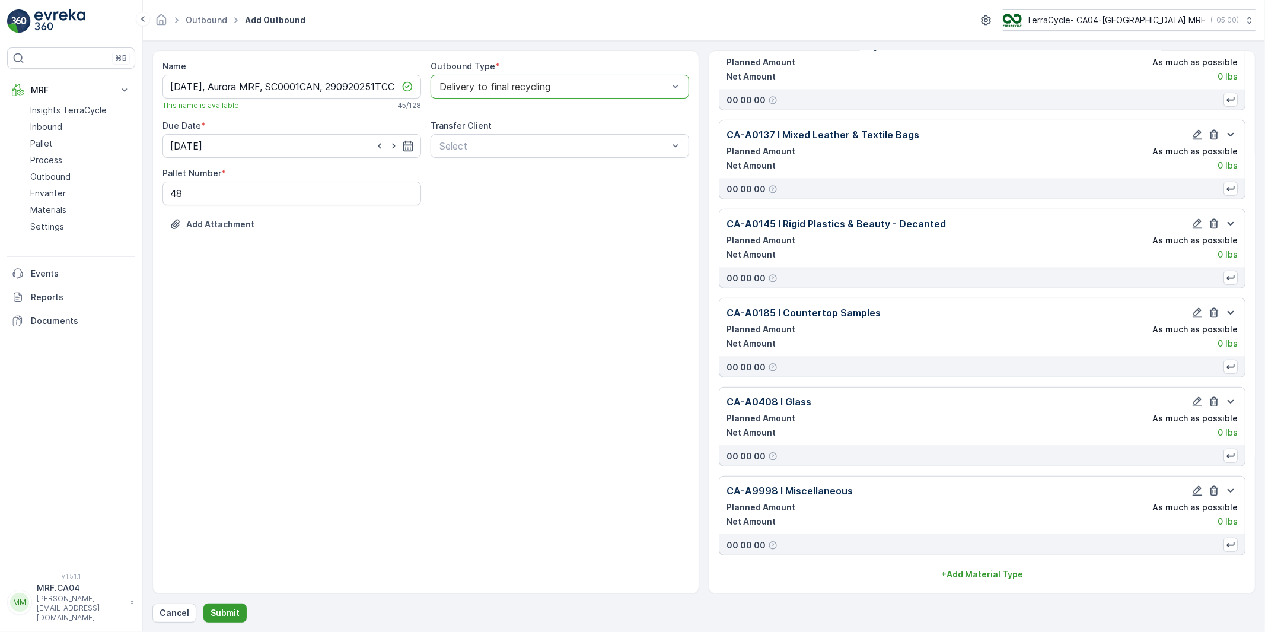
click at [227, 612] on p "Submit" at bounding box center [225, 613] width 29 height 12
